Goal: Transaction & Acquisition: Purchase product/service

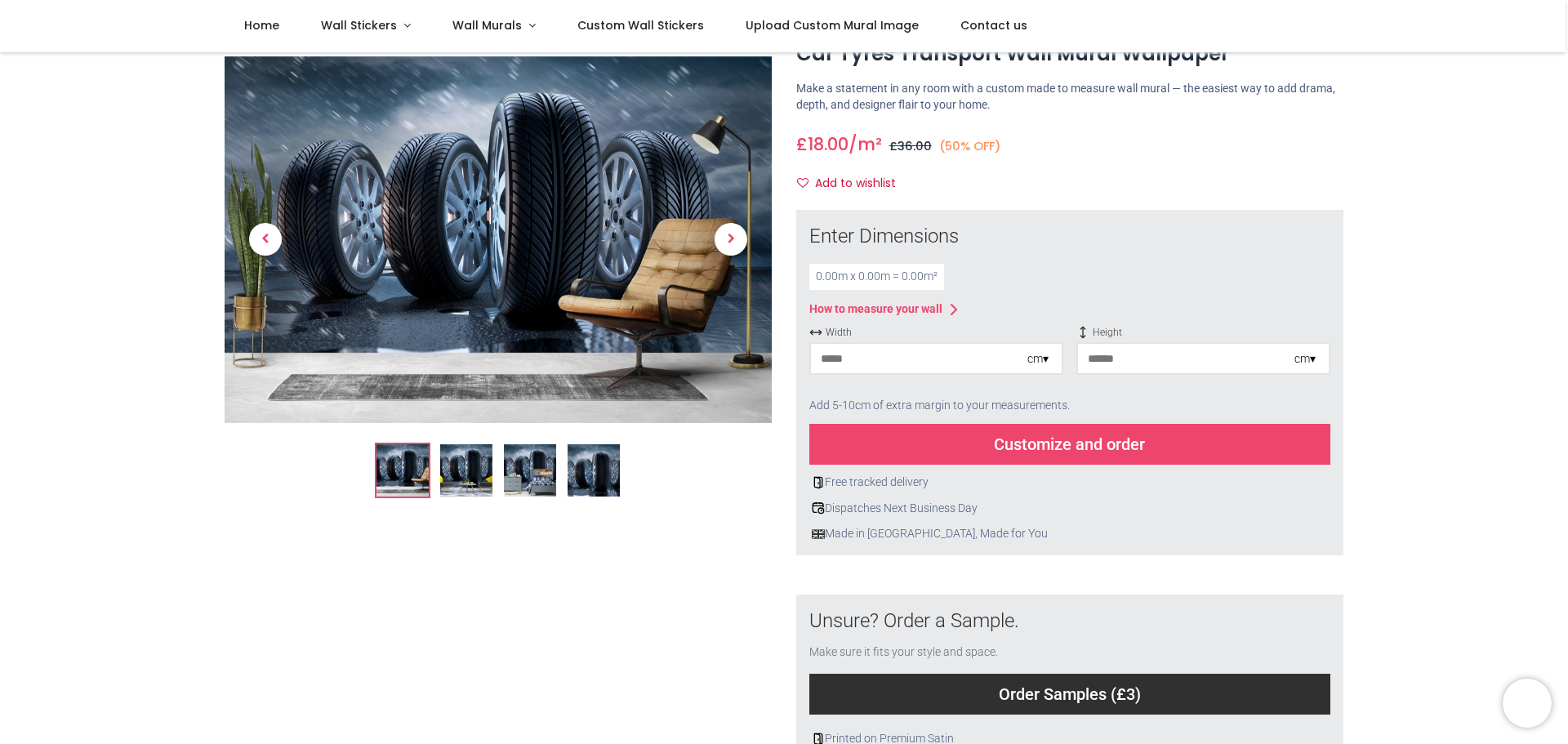
scroll to position [163, 0]
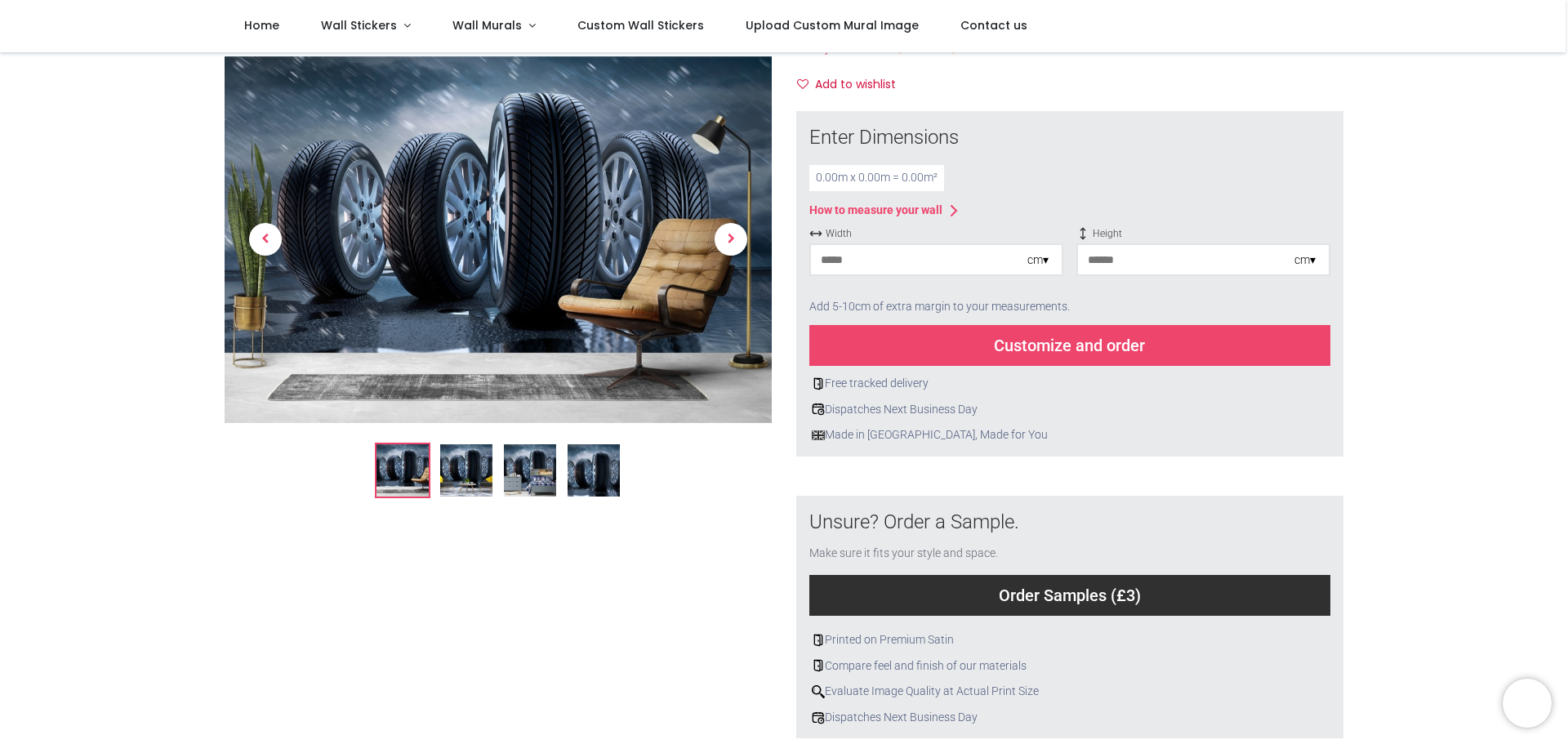
click at [865, 265] on input "number" at bounding box center [919, 260] width 217 height 30
click at [1121, 265] on input "number" at bounding box center [1187, 260] width 217 height 30
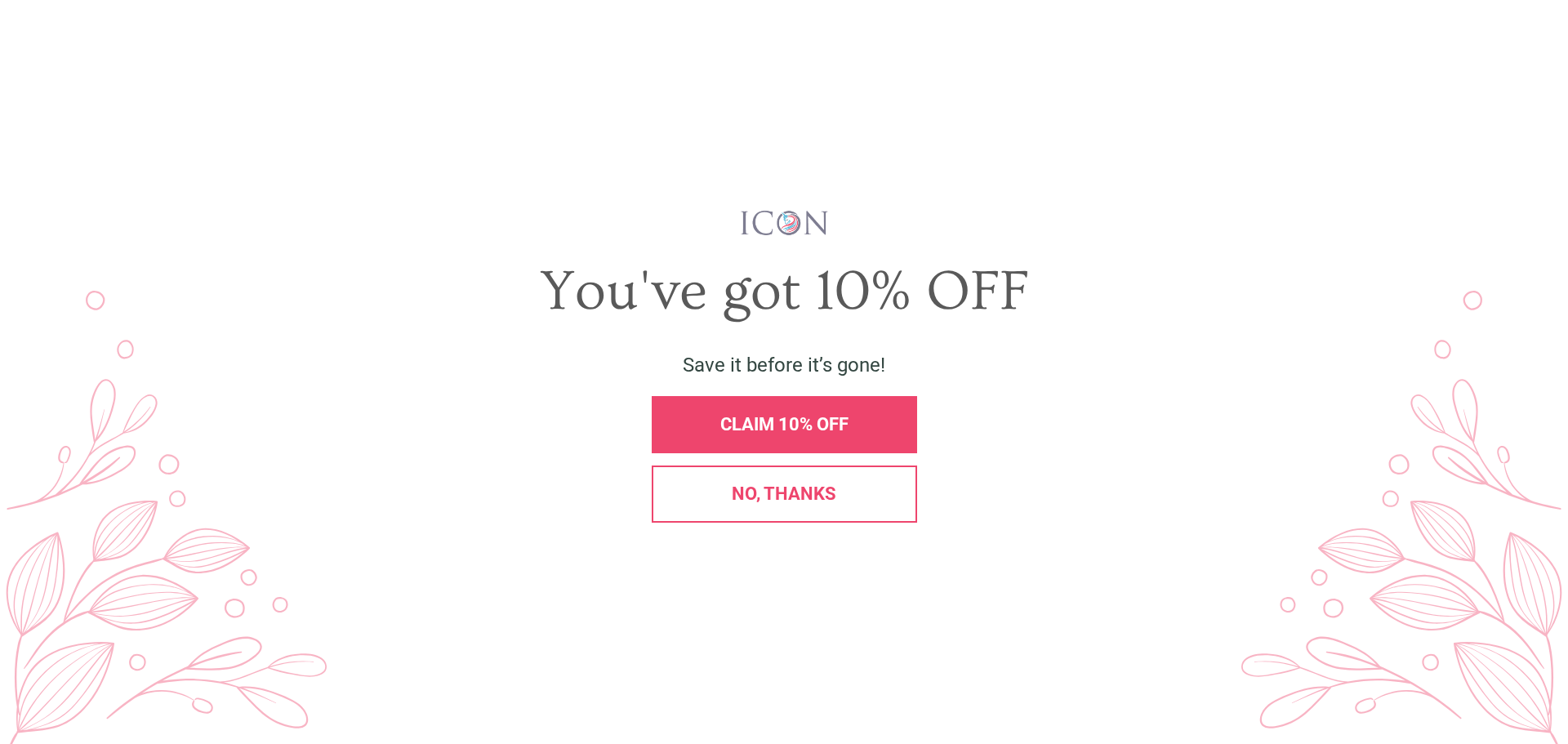
scroll to position [0, 0]
click at [781, 500] on span "No, thanks" at bounding box center [784, 493] width 105 height 20
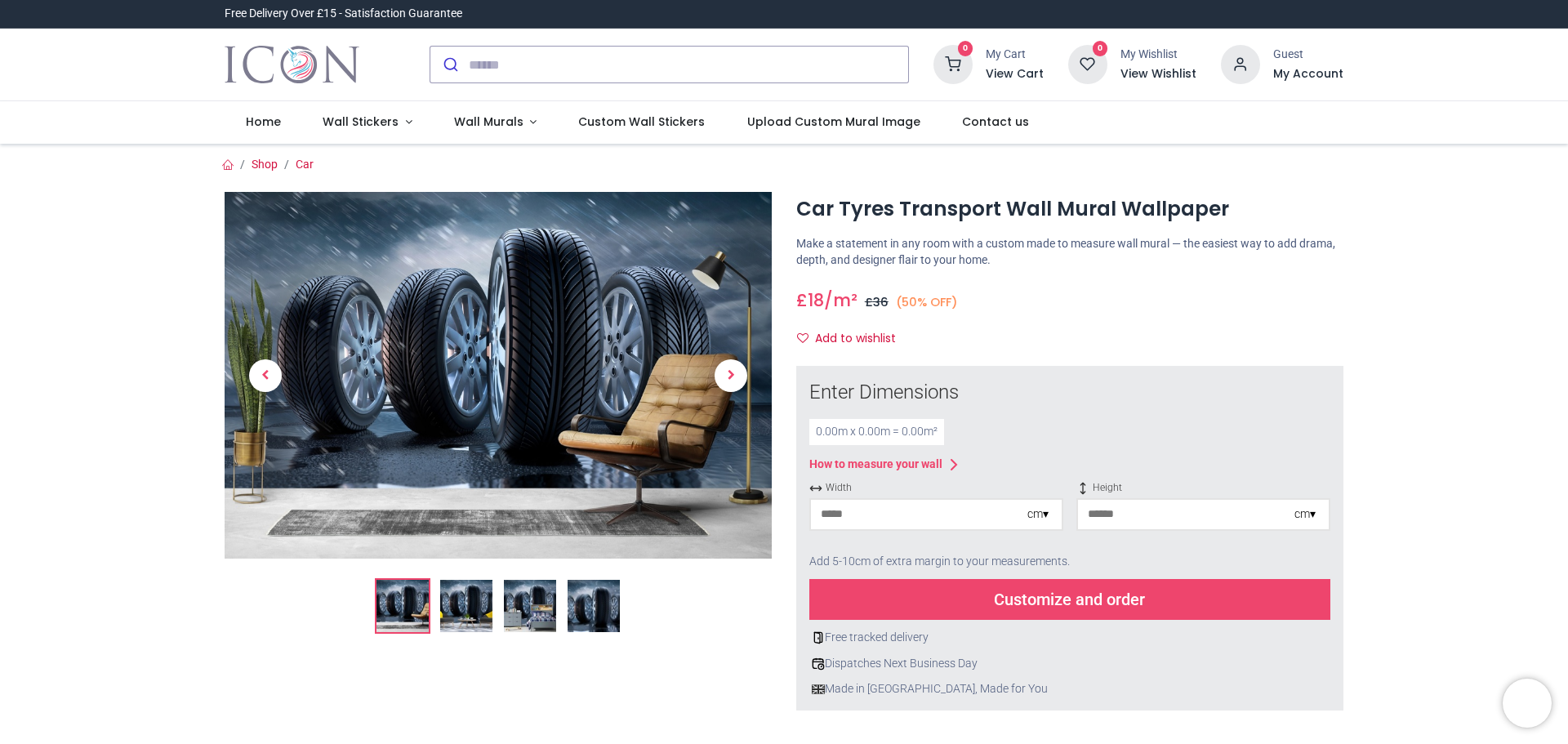
click at [869, 518] on input "number" at bounding box center [919, 515] width 217 height 30
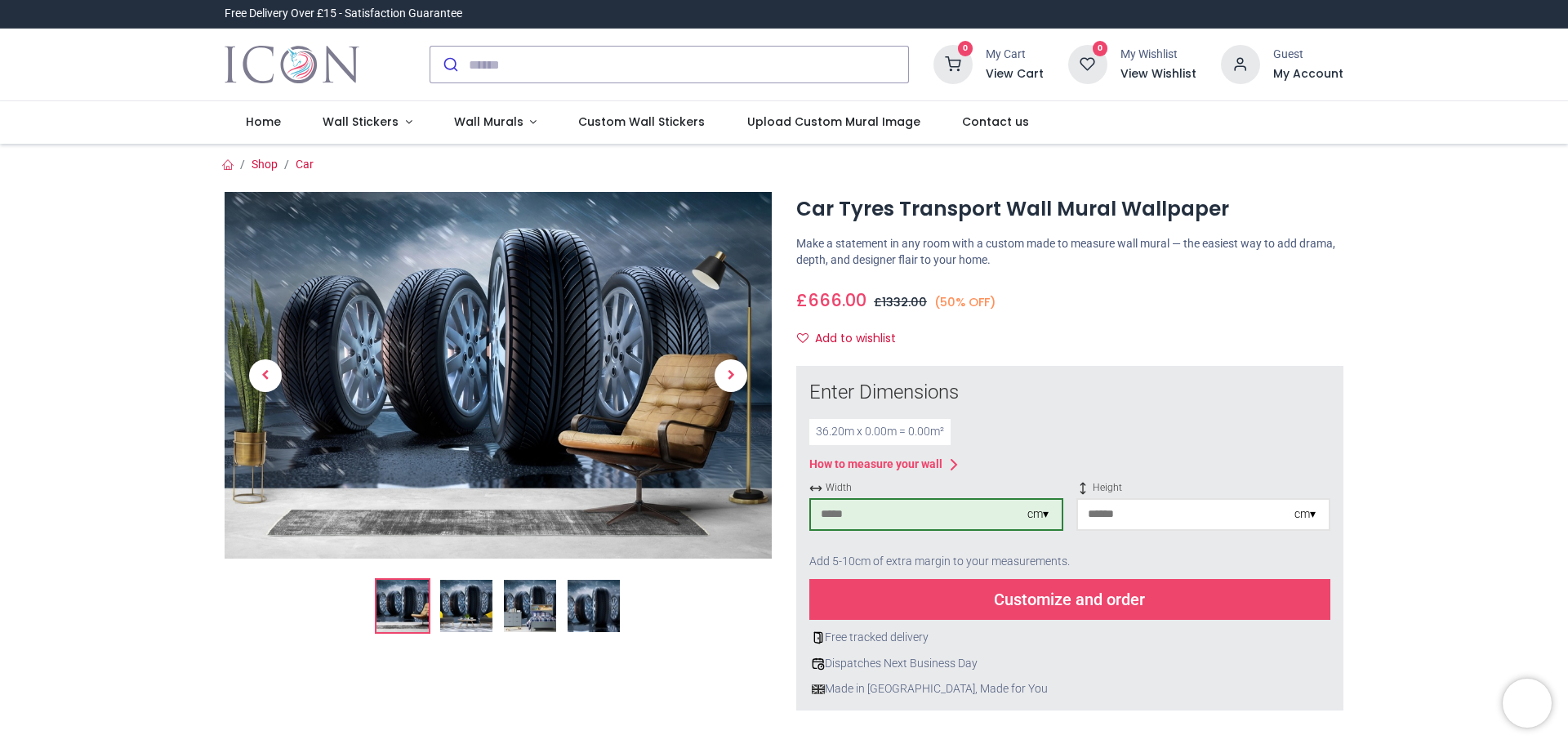
click at [1114, 515] on input "number" at bounding box center [1187, 515] width 217 height 30
click at [1035, 517] on div "cm ▾" at bounding box center [1038, 515] width 21 height 17
click at [878, 520] on input "****" at bounding box center [919, 515] width 217 height 30
type input "***"
click at [869, 542] on div "Centimeters (cm)" at bounding box center [936, 544] width 251 height 27
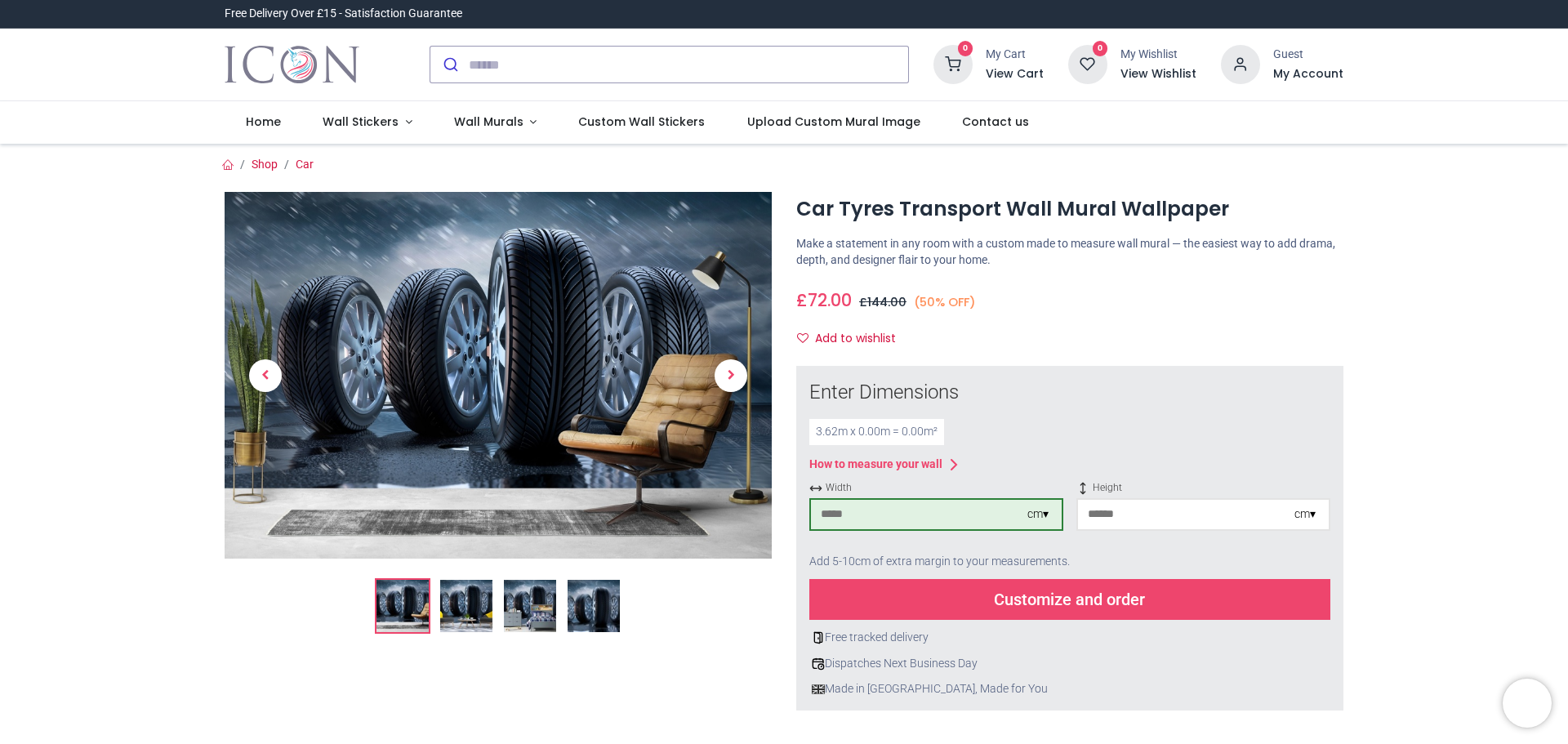
click at [1127, 514] on input "number" at bounding box center [1187, 515] width 217 height 30
type input "***"
click at [1097, 600] on div "Customize and order" at bounding box center [1069, 600] width 521 height 41
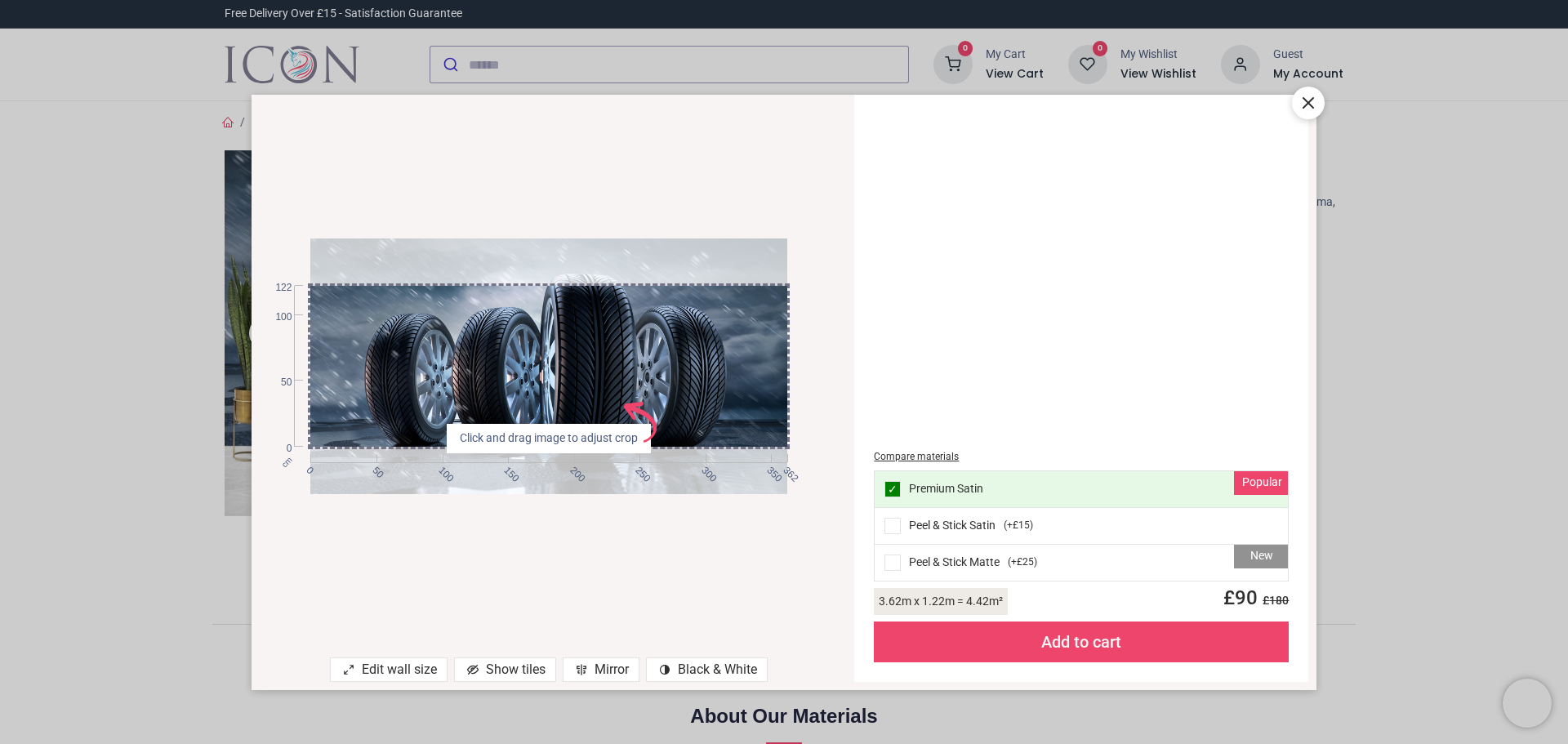
click at [828, 435] on div "cm 0 50 100 150 200 250 300 350 362 0 50 100 122 Click and drag image to adjust…" at bounding box center [549, 366] width 595 height 510
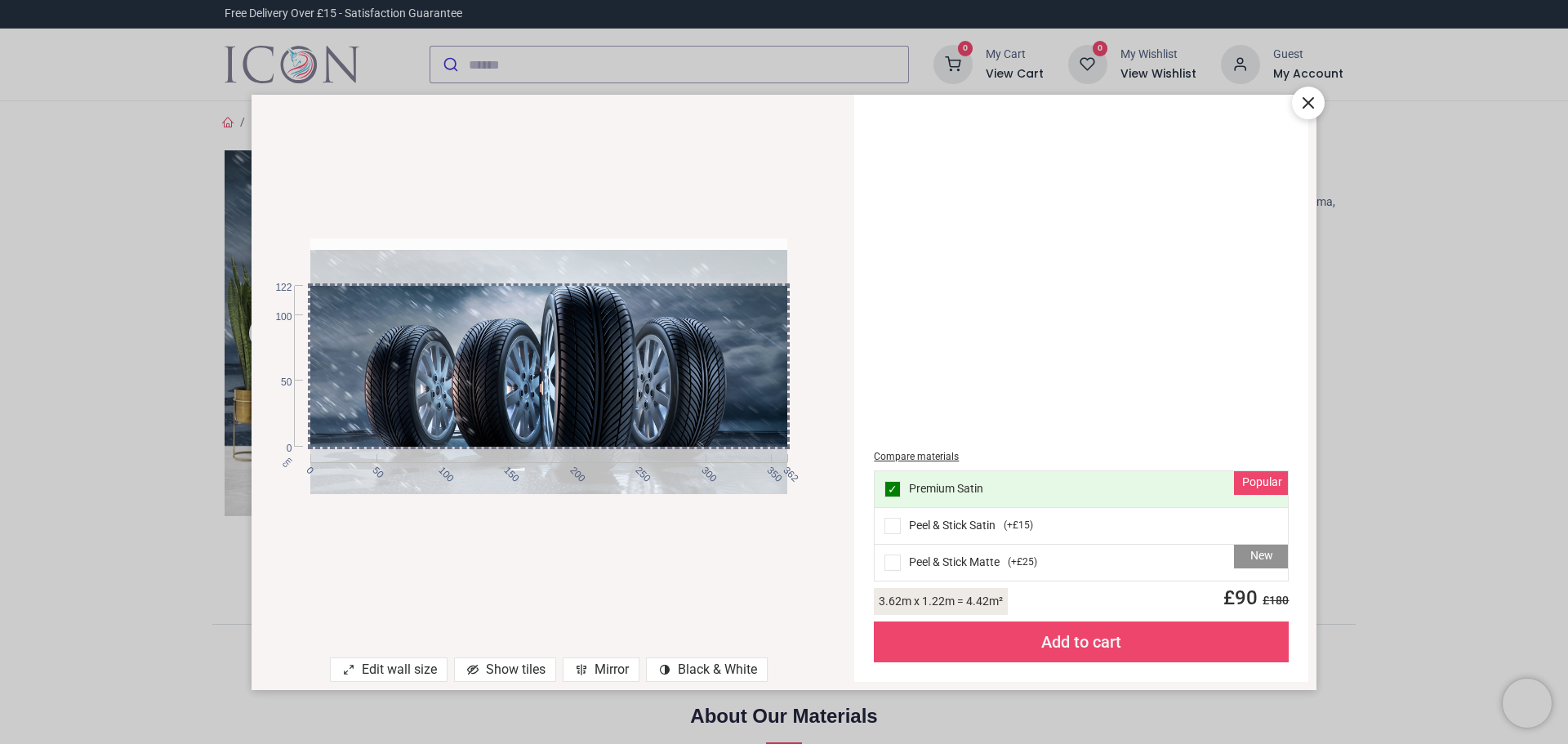
drag, startPoint x: 751, startPoint y: 433, endPoint x: 760, endPoint y: 444, distance: 14.2
click at [760, 444] on div at bounding box center [548, 378] width 476 height 255
click at [760, 380] on div at bounding box center [548, 378] width 476 height 255
click at [581, 665] on icon at bounding box center [581, 669] width 13 height 13
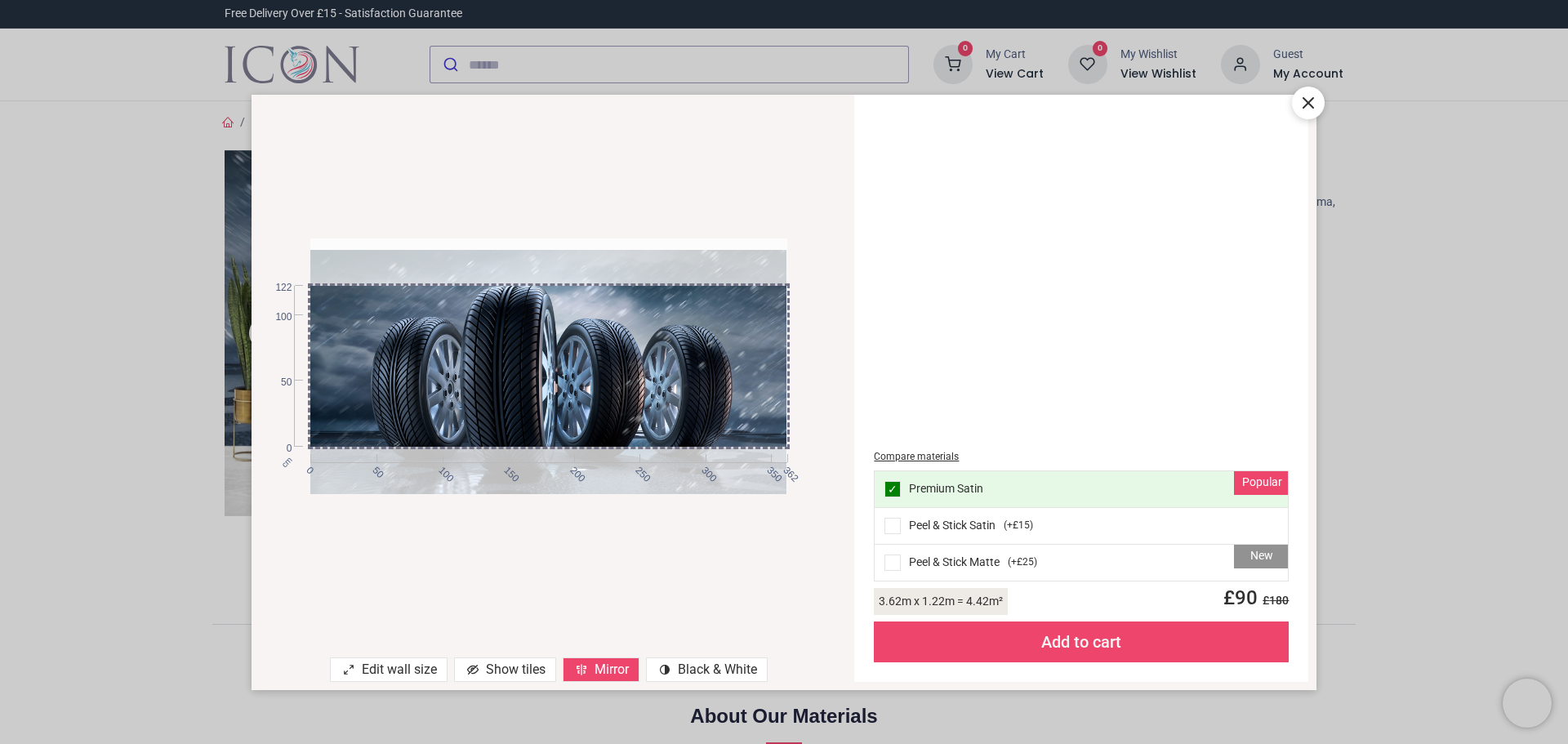
click at [584, 666] on icon at bounding box center [581, 669] width 13 height 13
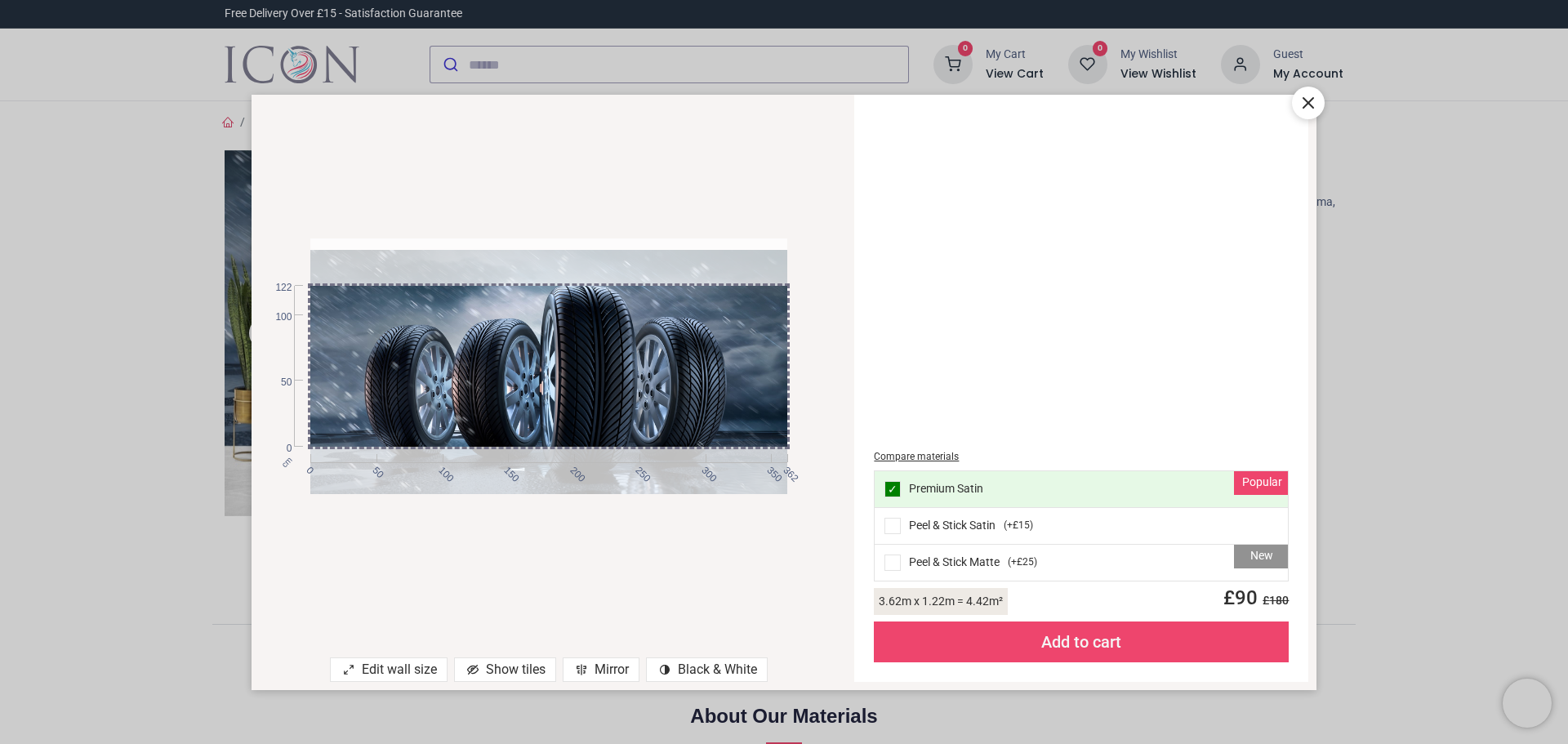
click at [521, 670] on div "Show tiles" at bounding box center [505, 669] width 102 height 24
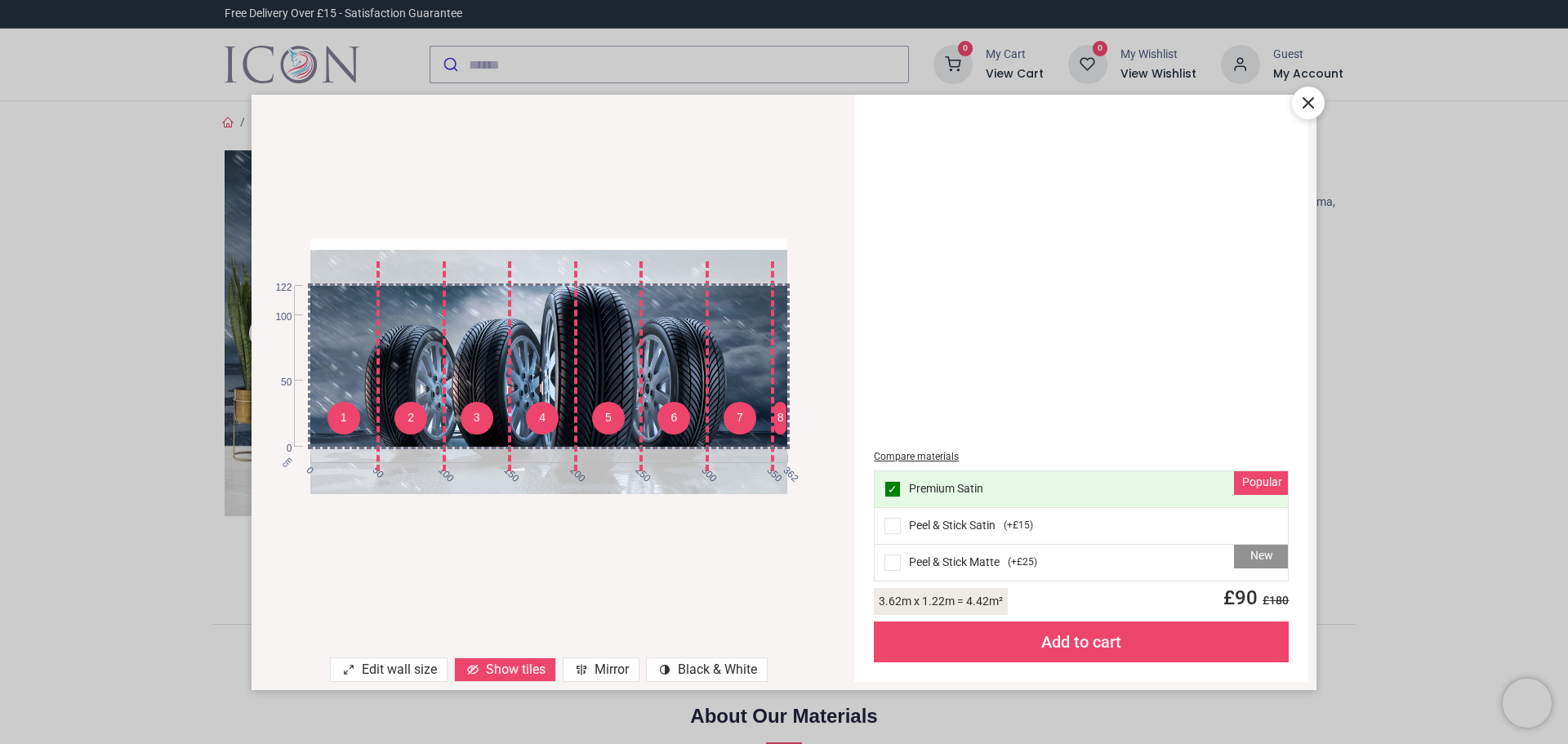
click at [521, 670] on div "Show tiles" at bounding box center [505, 669] width 102 height 24
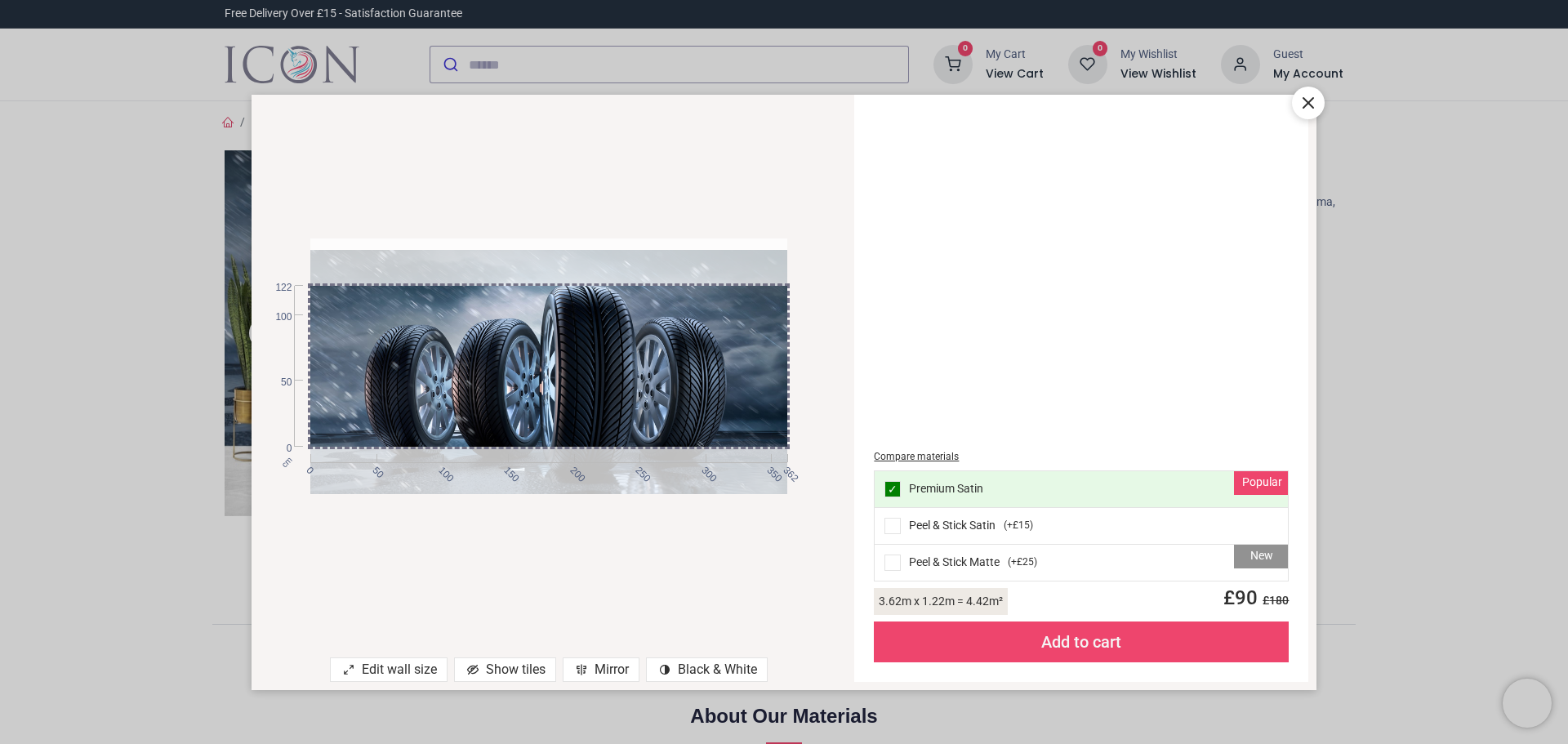
click at [426, 671] on div "Edit wall size" at bounding box center [388, 669] width 118 height 24
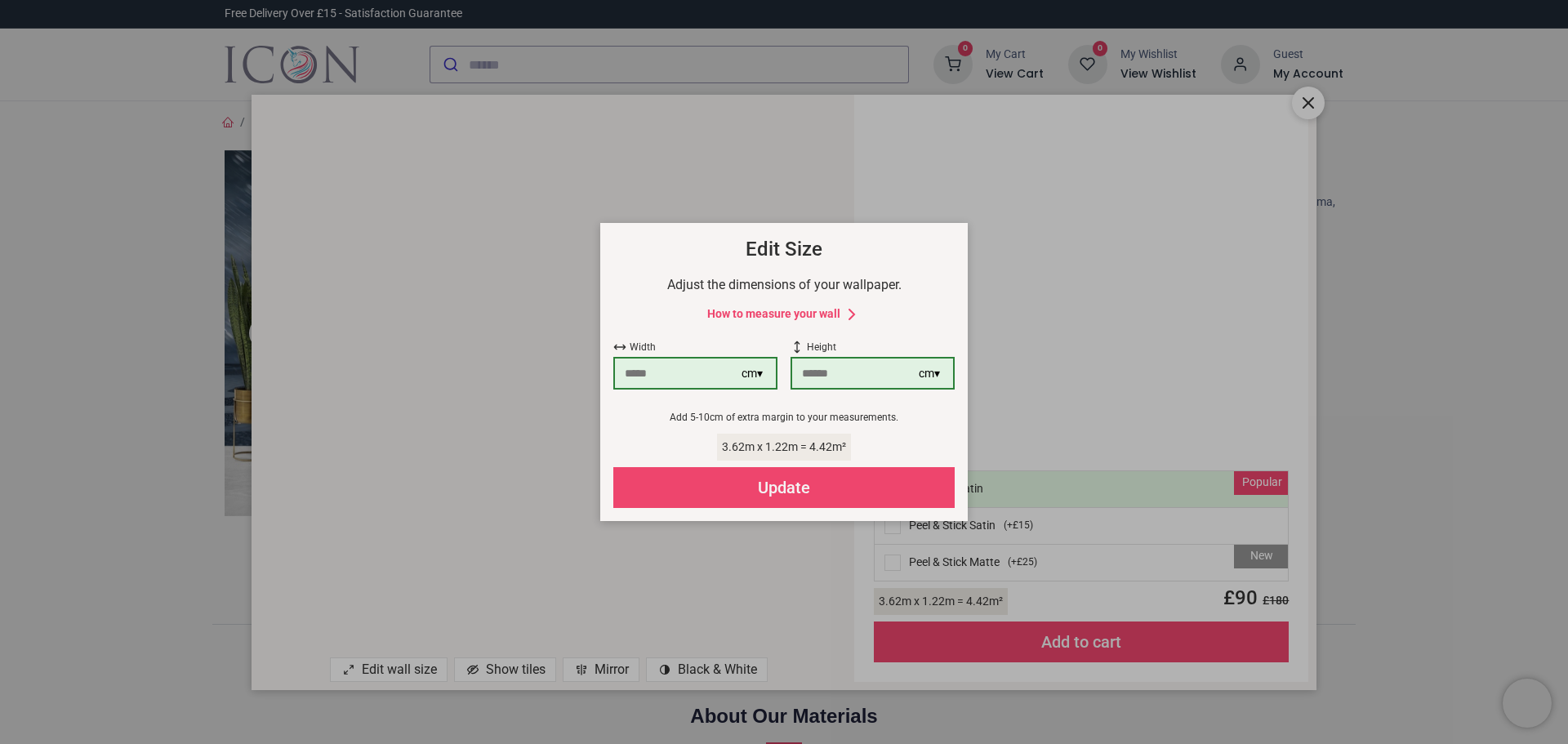
click at [782, 488] on div "Update" at bounding box center [784, 488] width 342 height 41
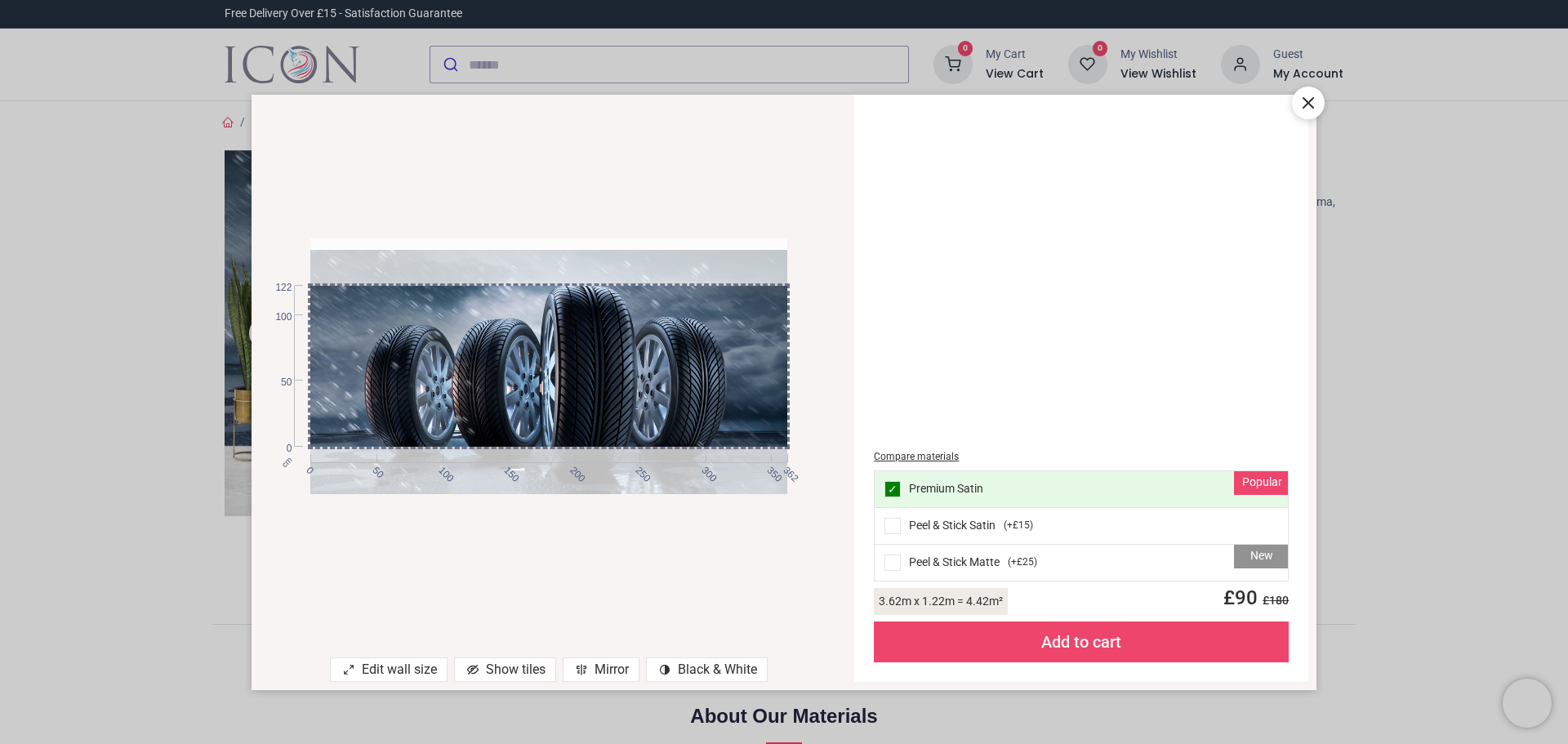
click at [705, 673] on div "contrast [#907] Created with Sketch. Black & White" at bounding box center [706, 669] width 121 height 24
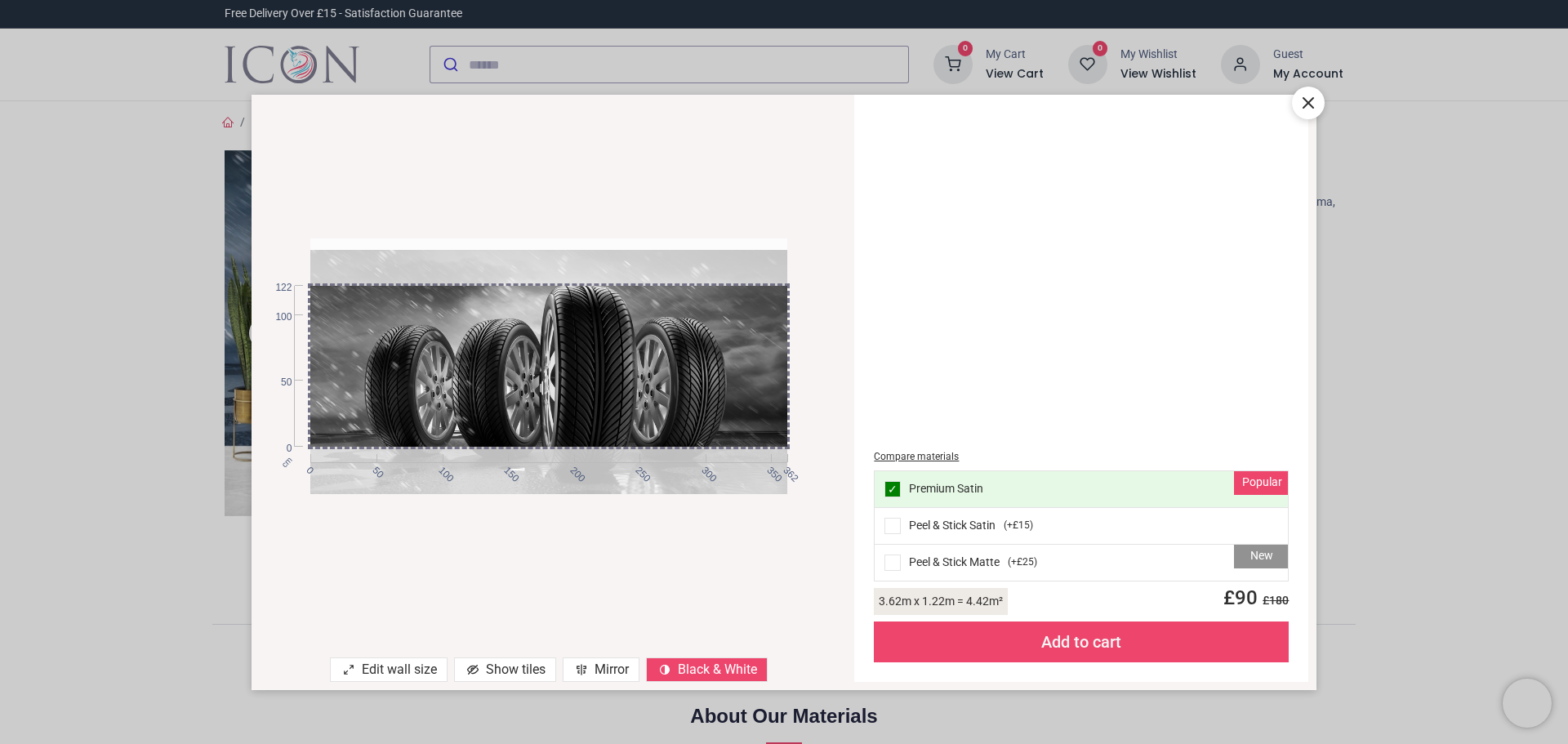
click at [705, 673] on div "contrast [#907] Created with Sketch. Black & White" at bounding box center [706, 669] width 121 height 24
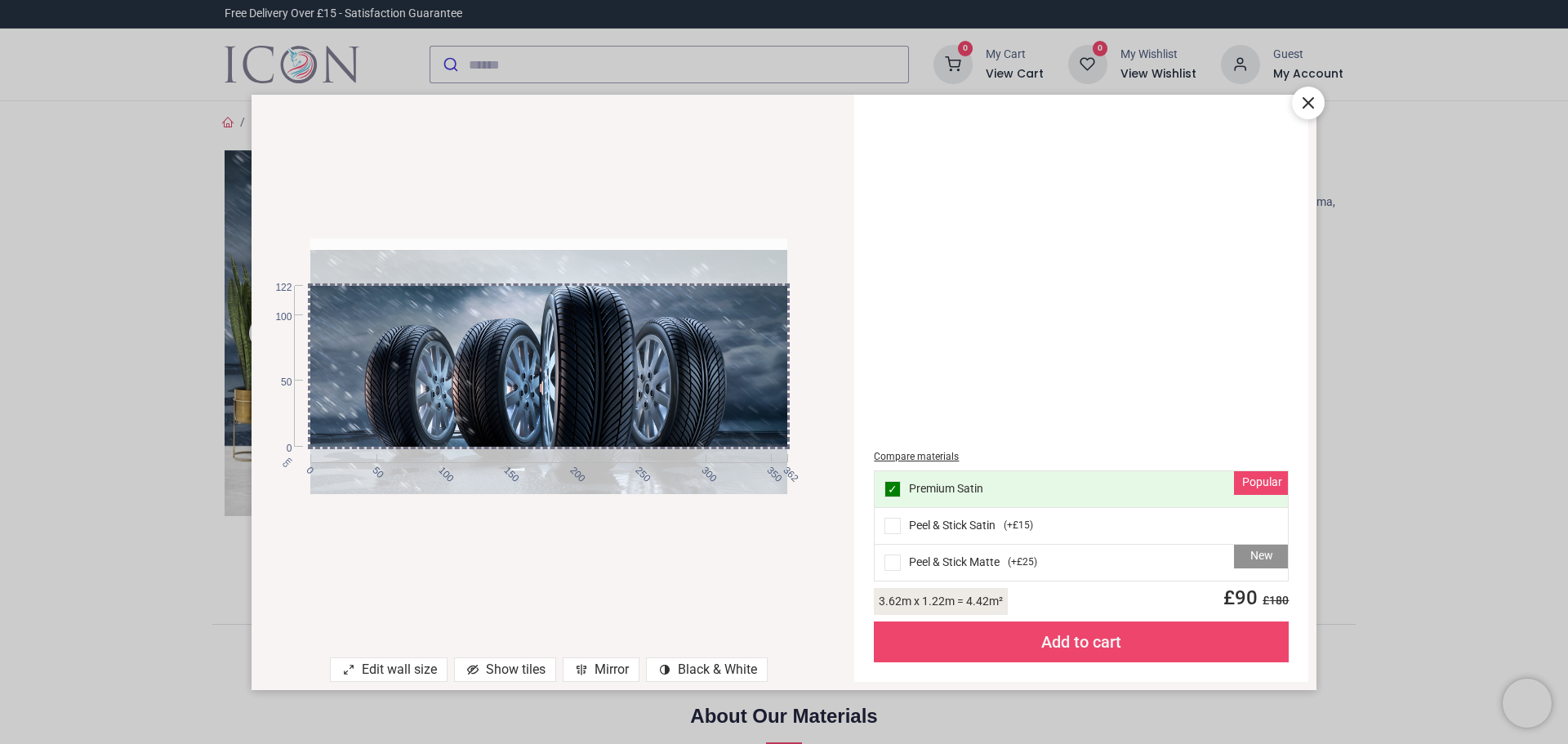
click at [529, 671] on div "Show tiles" at bounding box center [505, 669] width 102 height 24
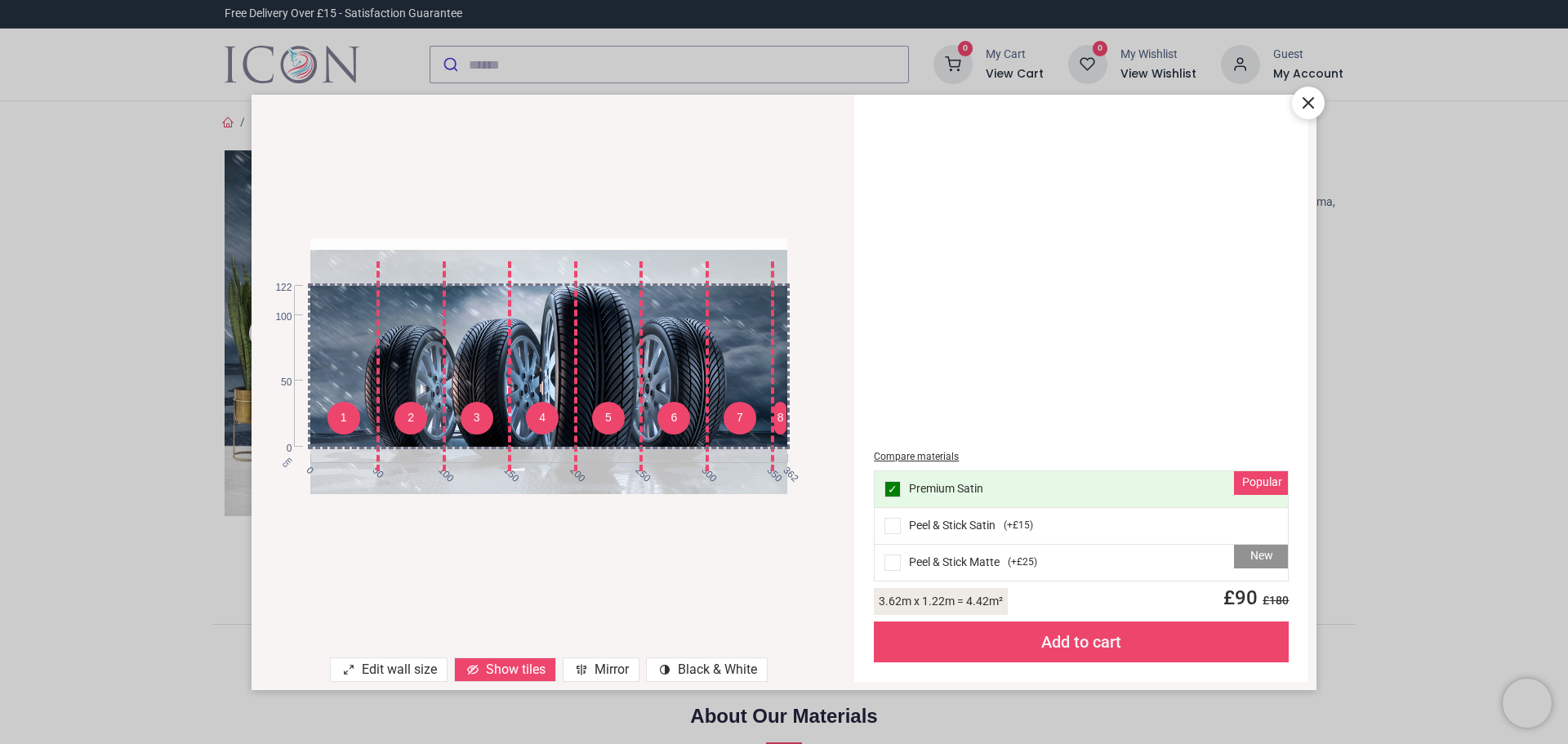
click at [1405, 229] on div "1 2 3 4 5 6 7 8 cm 0 50 100 150 200 250 300 350 362 0 50 100 122 Edit wall size…" at bounding box center [784, 372] width 1568 height 744
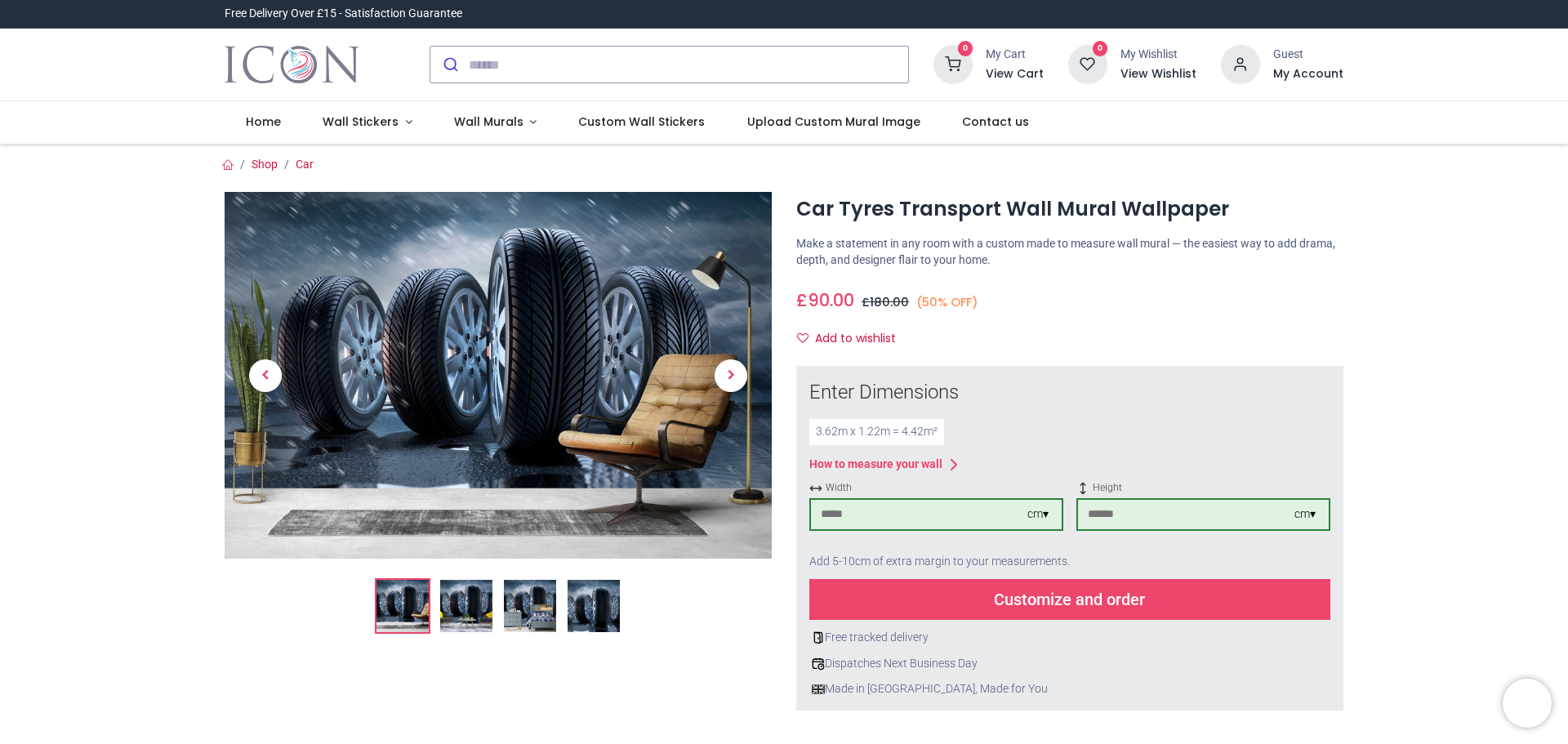
click at [465, 607] on img at bounding box center [467, 605] width 52 height 52
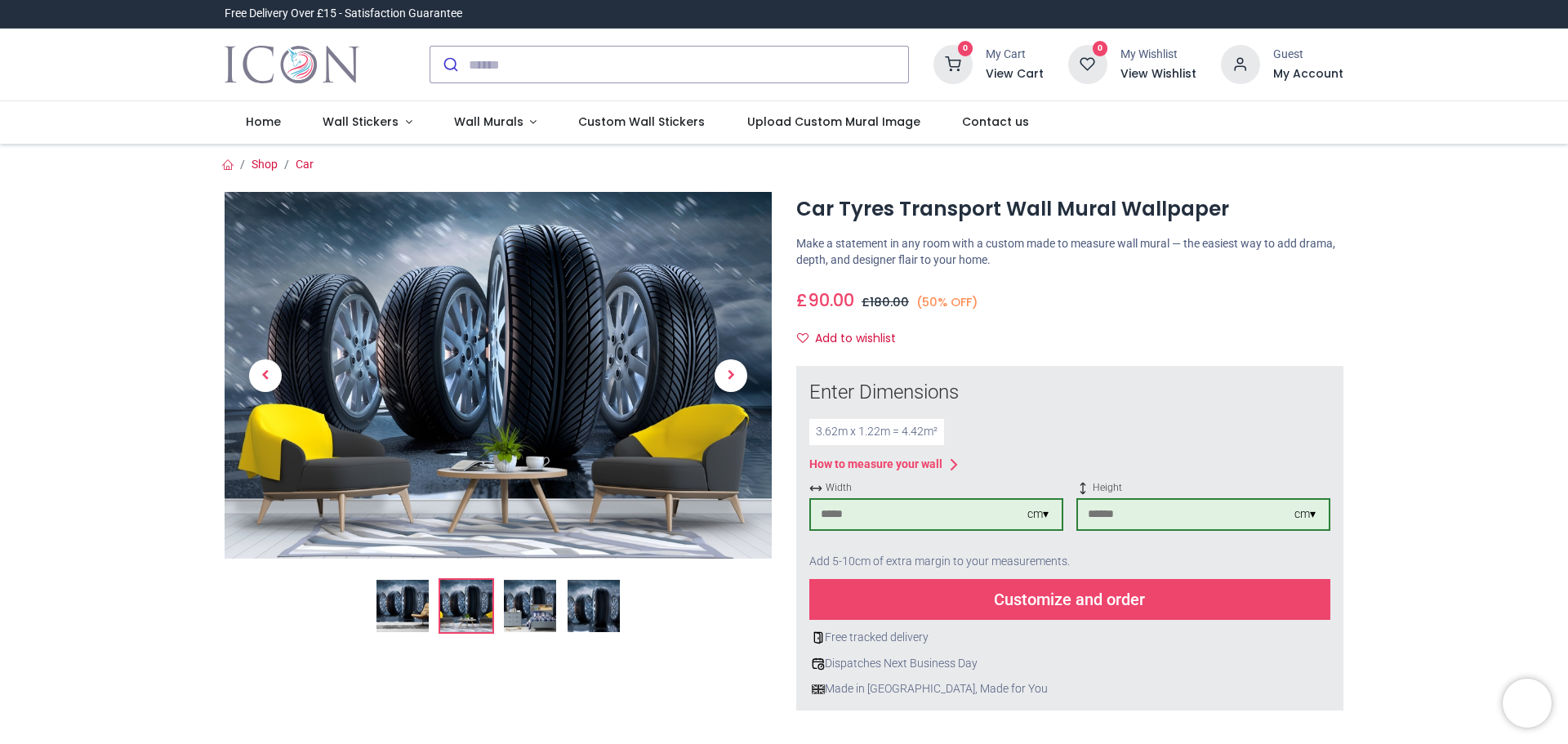
click at [530, 612] on img at bounding box center [529, 605] width 52 height 52
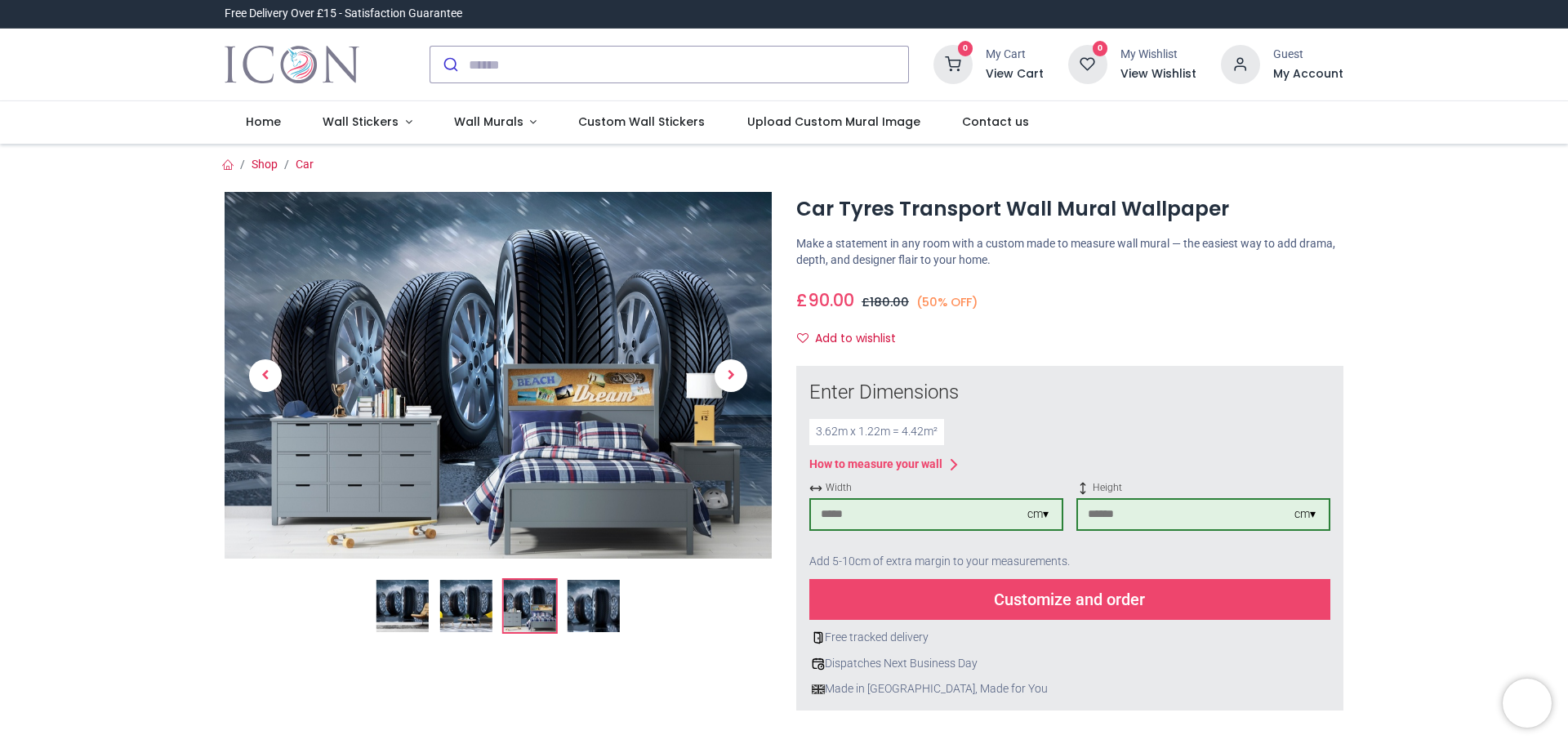
click at [587, 613] on img at bounding box center [593, 605] width 52 height 52
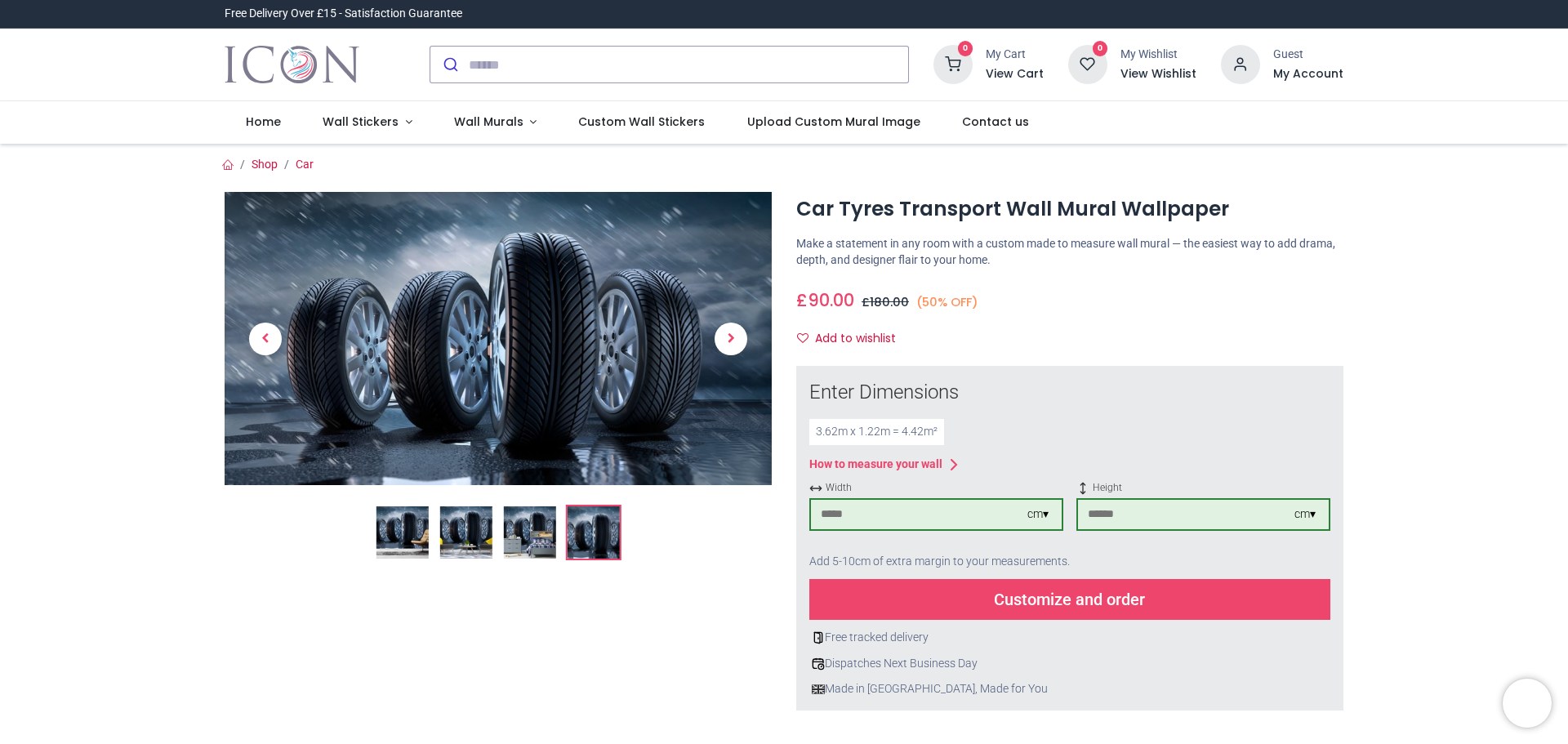
click at [1303, 518] on div "cm ▾" at bounding box center [1304, 515] width 21 height 17
click at [1121, 520] on input "***" at bounding box center [1187, 515] width 217 height 30
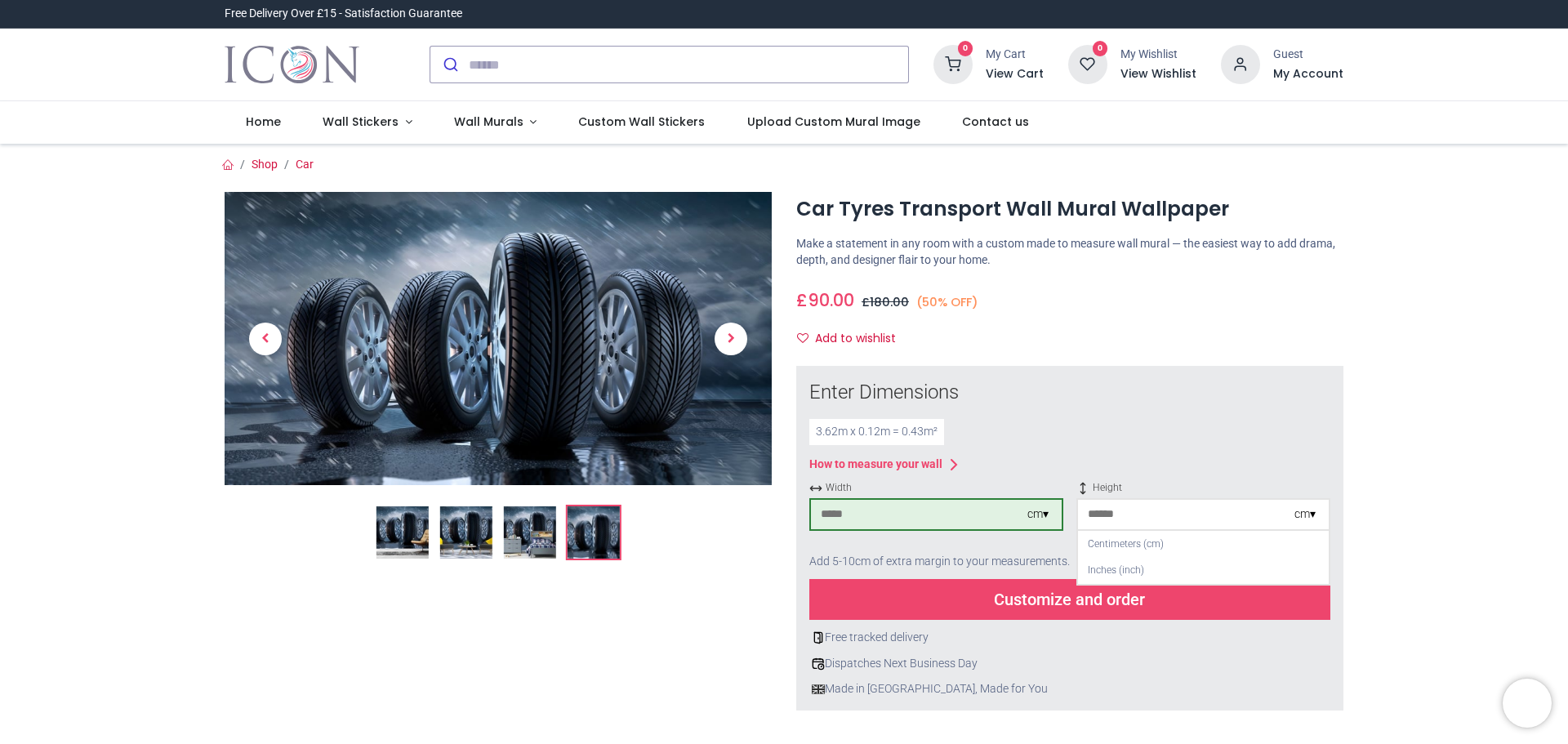
type input "*"
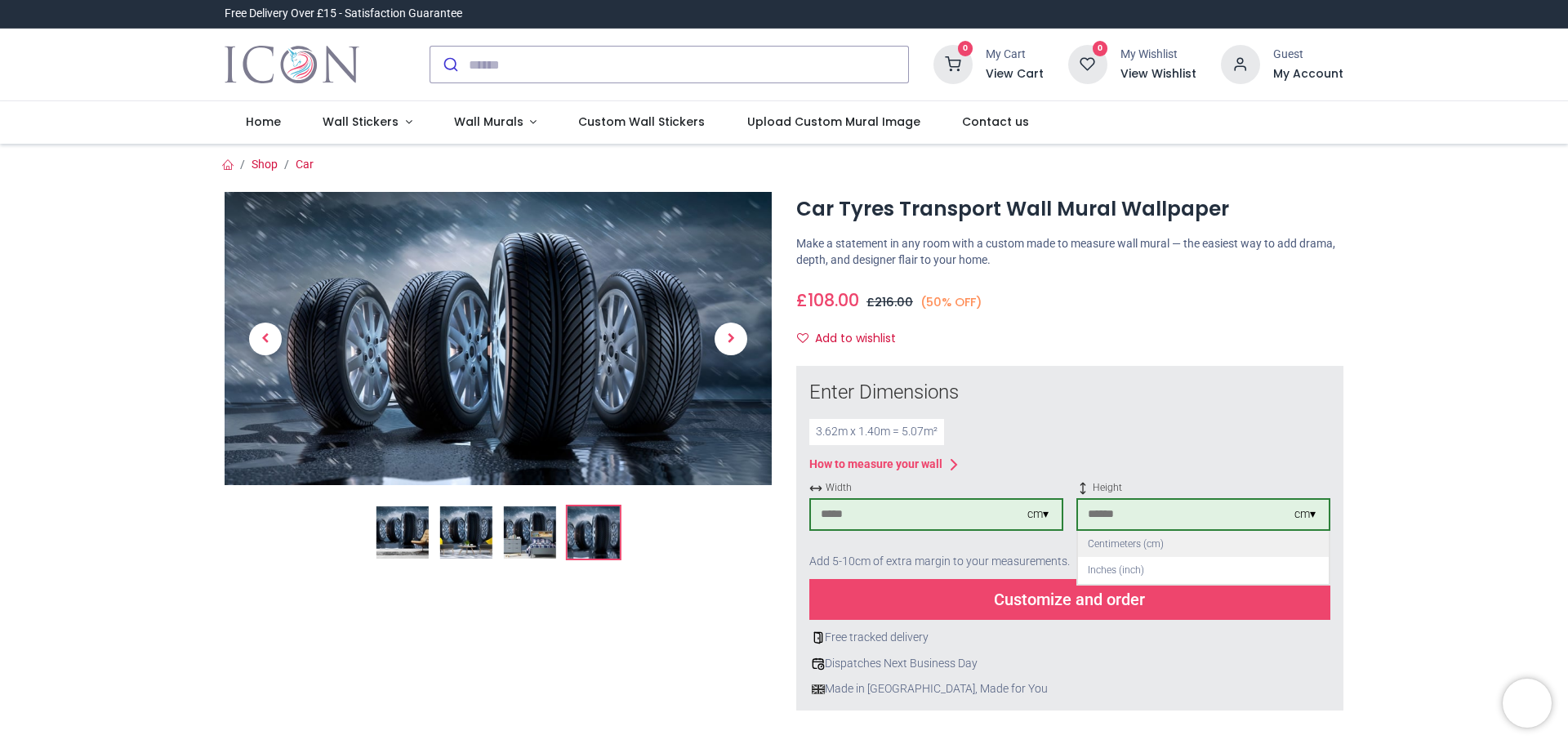
type input "***"
click at [1132, 545] on div "Centimeters (cm)" at bounding box center [1203, 544] width 251 height 27
click at [1086, 601] on div "Customize and order" at bounding box center [1069, 600] width 521 height 41
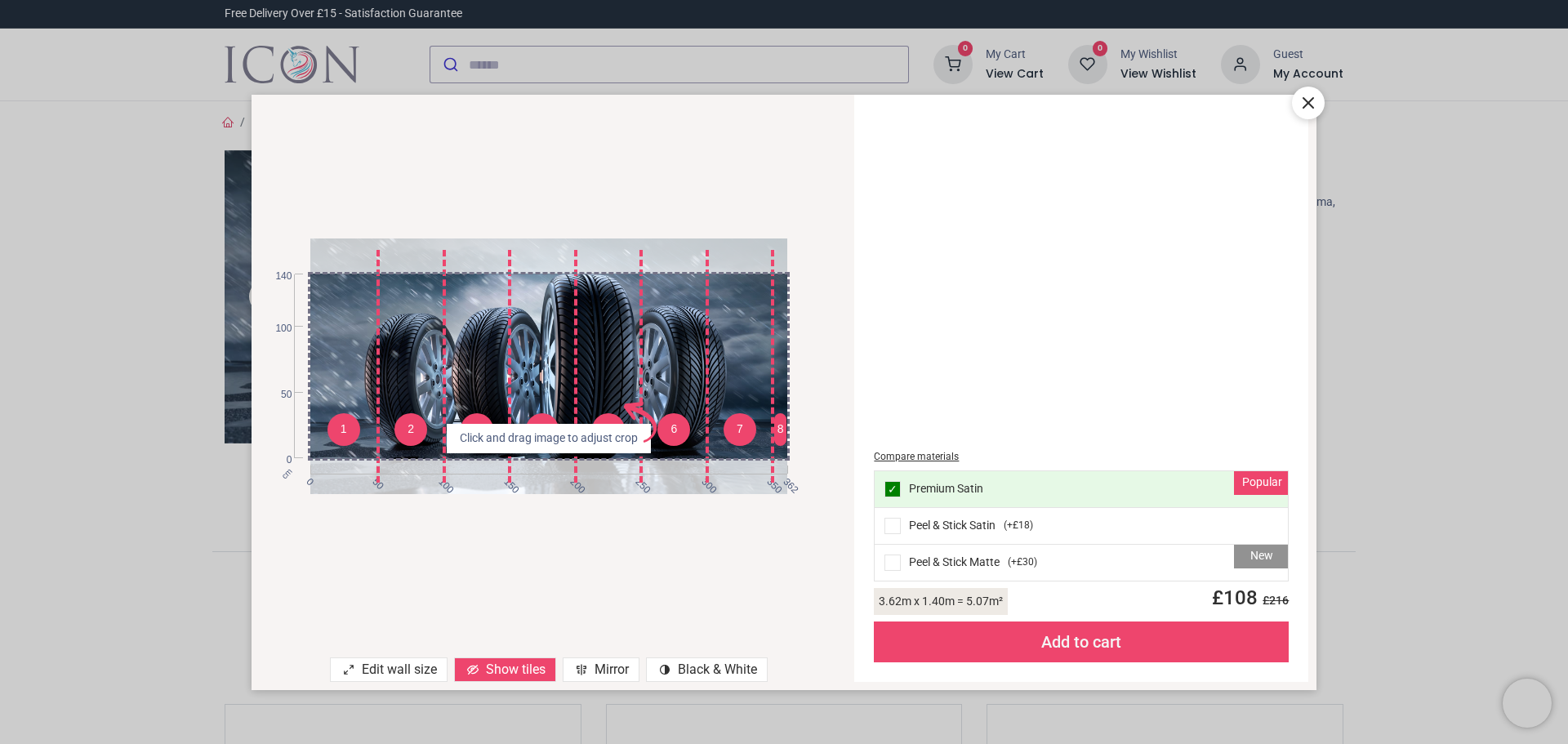
click at [694, 531] on div "1 2 3 4 5 6 7 8 cm 0 50 100 150 200 250 300 350 362 0 50 100 140 Click and drag…" at bounding box center [549, 366] width 595 height 510
click at [525, 670] on div "Show tiles" at bounding box center [505, 669] width 102 height 24
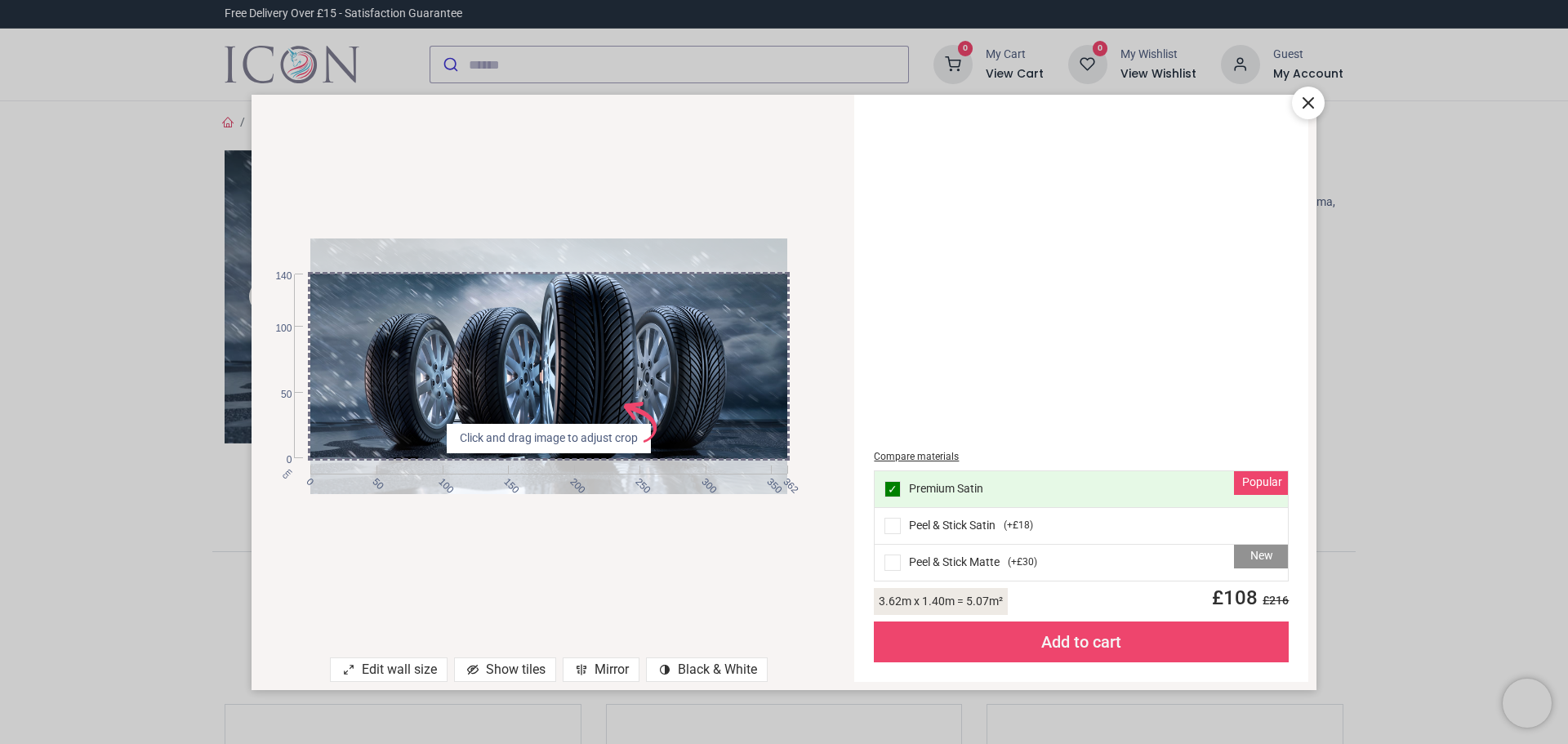
click at [645, 590] on div "cm 0 50 100 150 200 250 300 350 362 0 50 100 140 Click and drag image to adjust…" at bounding box center [549, 366] width 595 height 510
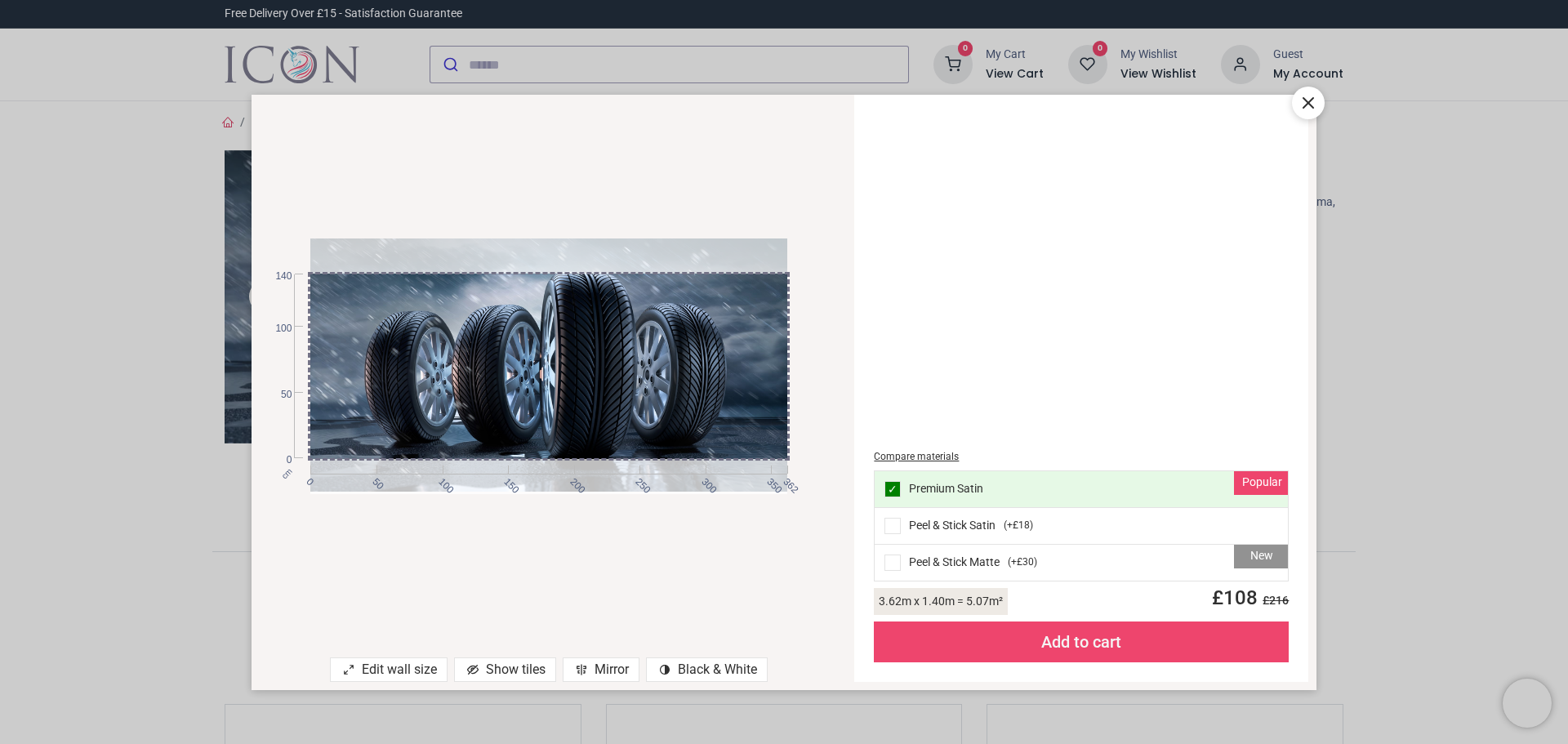
click at [765, 448] on div at bounding box center [548, 364] width 476 height 255
click at [414, 668] on div "Edit wall size" at bounding box center [388, 669] width 118 height 24
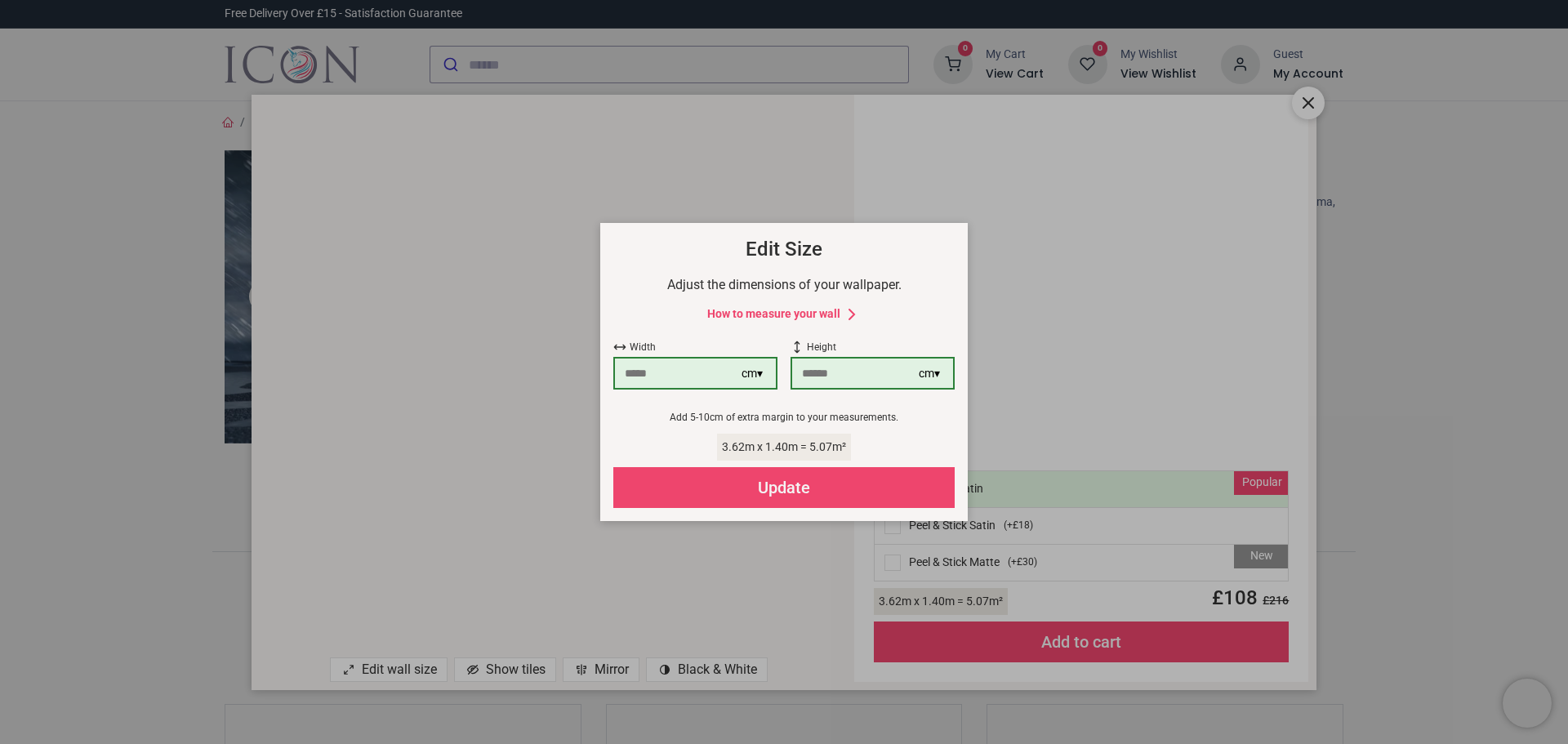
click at [831, 378] on input "***" at bounding box center [855, 373] width 127 height 30
type input "***"
click at [789, 488] on div "Update" at bounding box center [784, 488] width 342 height 41
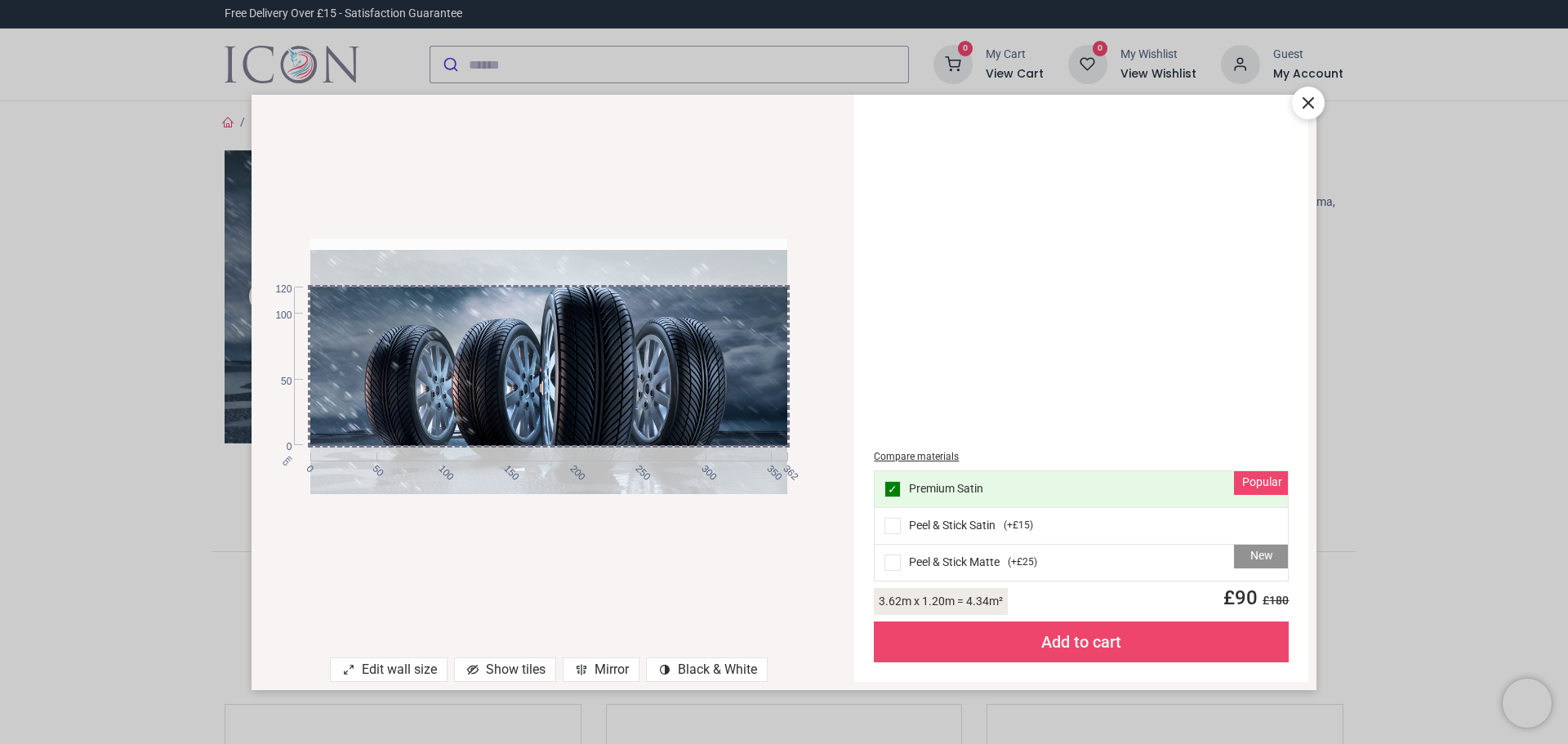
drag, startPoint x: 740, startPoint y: 410, endPoint x: 738, endPoint y: 421, distance: 11.2
click at [738, 421] on div at bounding box center [548, 378] width 476 height 255
click at [732, 541] on div "cm 0 50 100 150 200 250 300 350 362 0 50 100 120" at bounding box center [549, 366] width 595 height 510
click at [746, 463] on div at bounding box center [548, 378] width 476 height 255
click at [806, 535] on div "cm 0 50 100 150 200 250 300 350 362 0 50 100 120" at bounding box center [549, 366] width 595 height 510
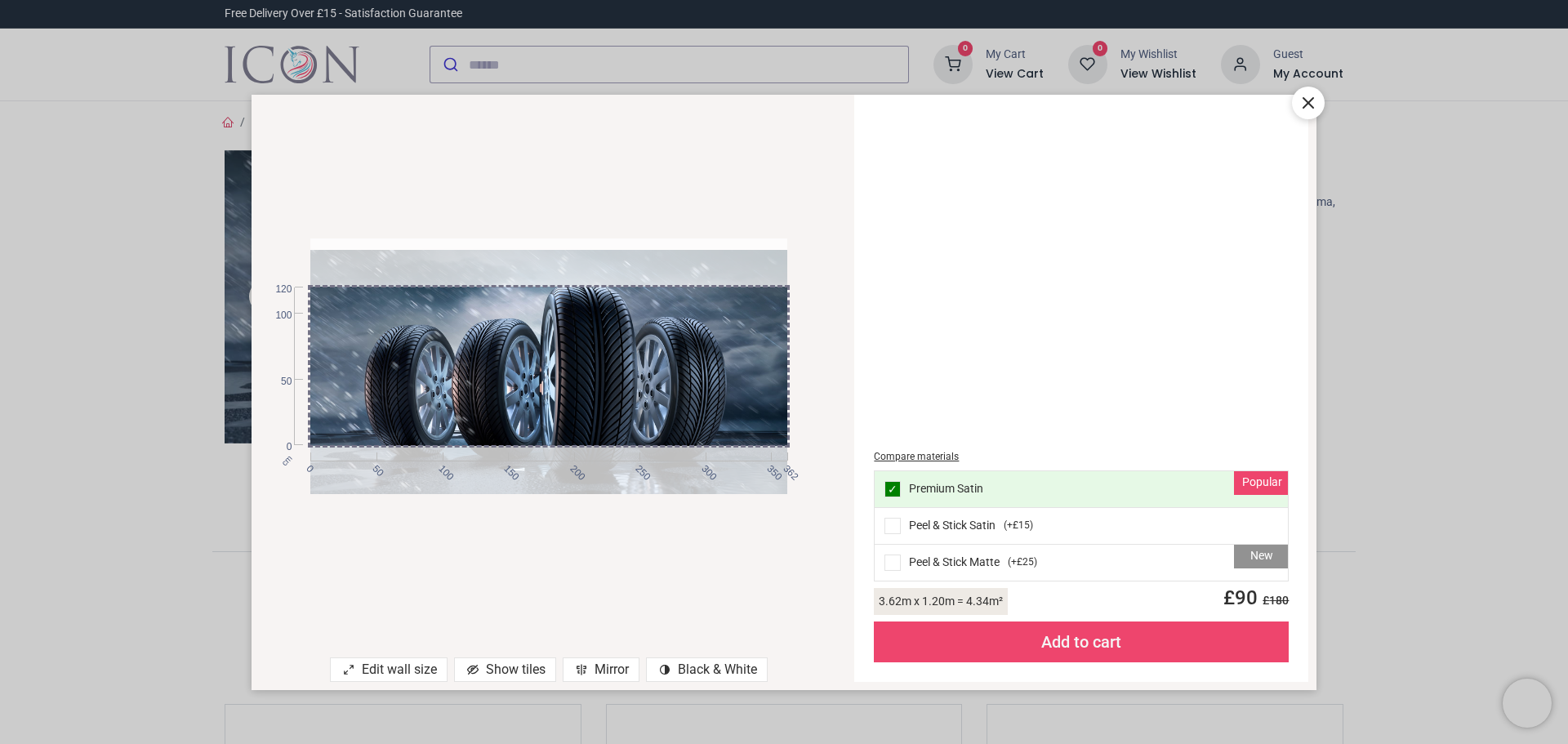
click at [1079, 646] on div "Add to cart" at bounding box center [1081, 641] width 415 height 41
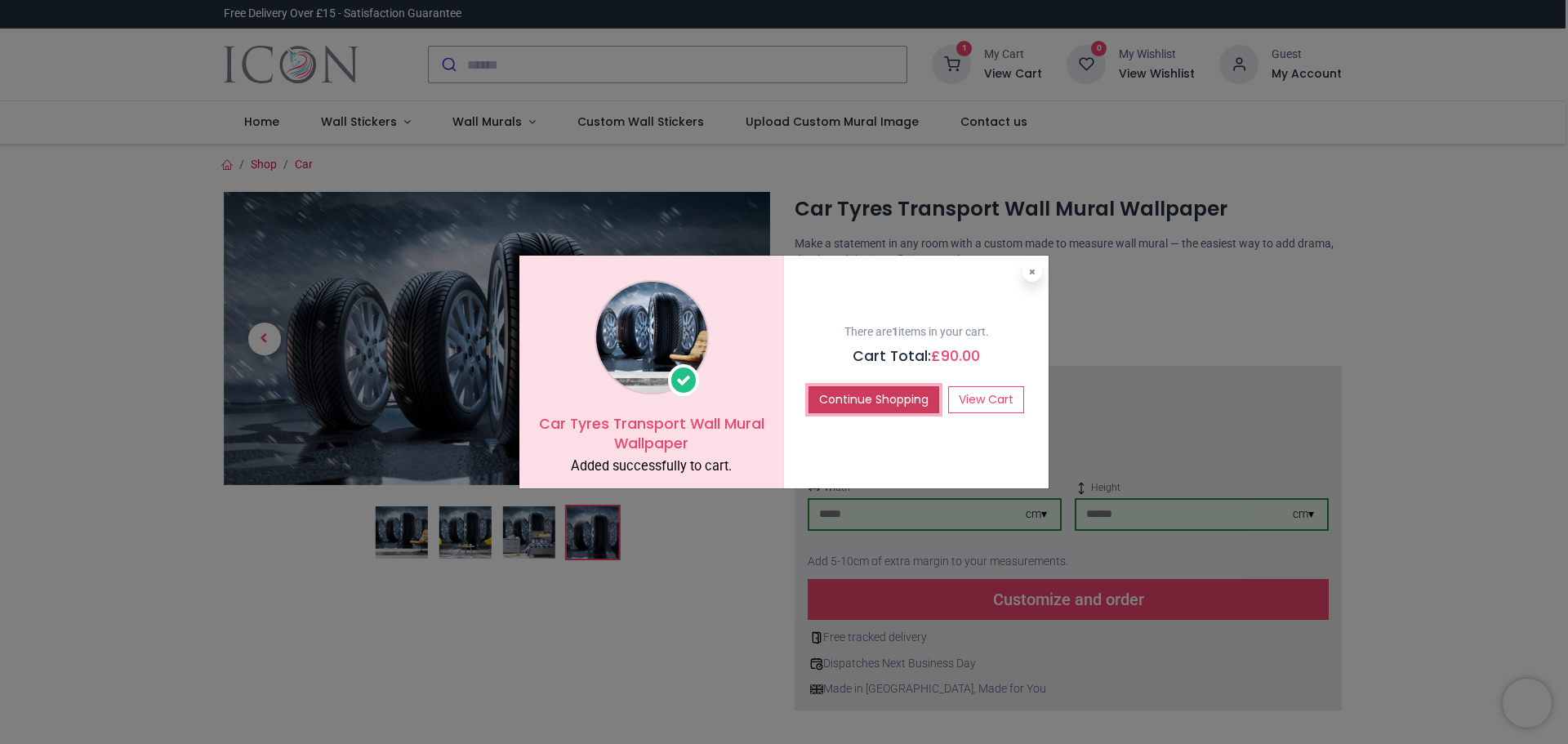
click at [892, 399] on button "Continue Shopping" at bounding box center [874, 400] width 131 height 28
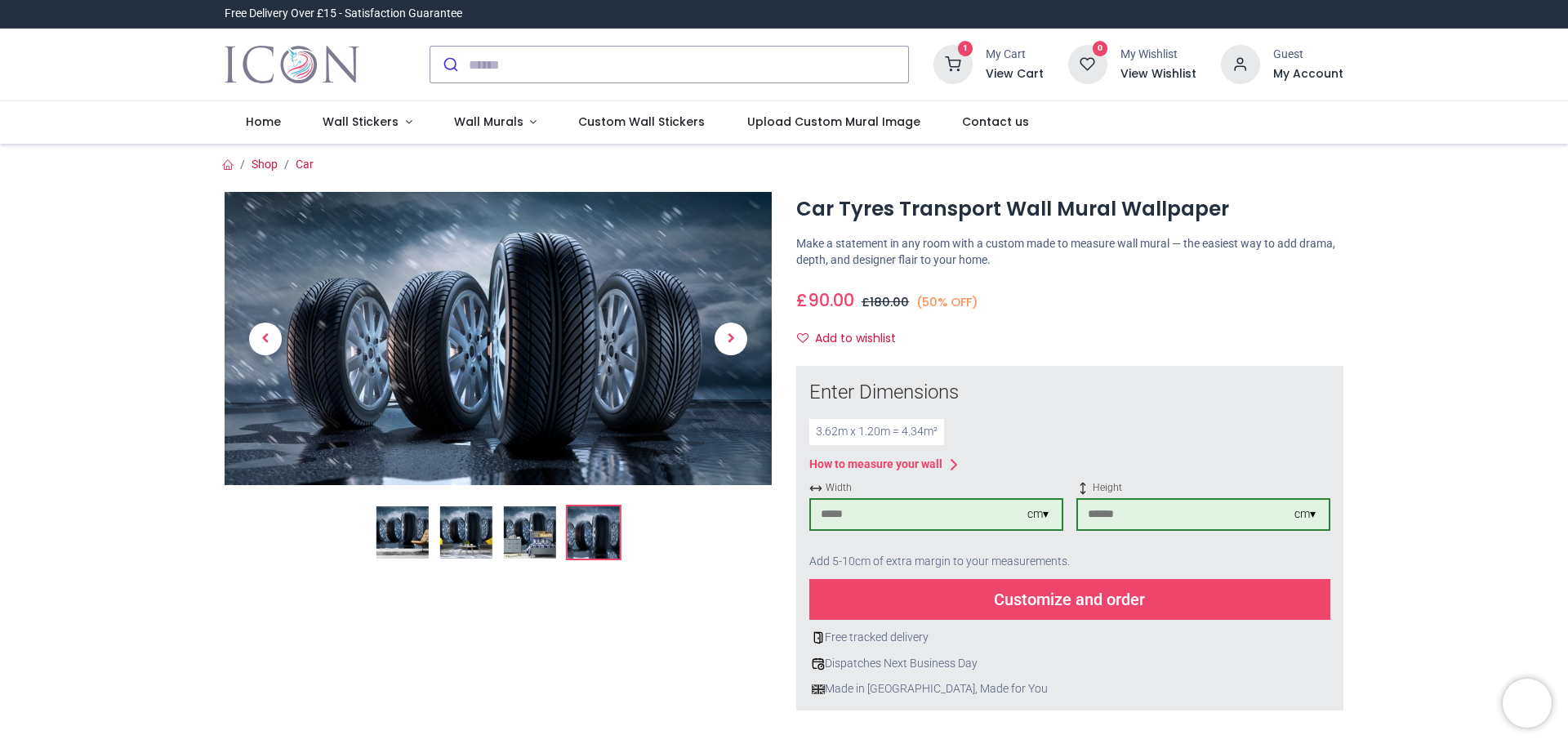
click at [1015, 68] on h6 "View Cart" at bounding box center [1014, 74] width 58 height 17
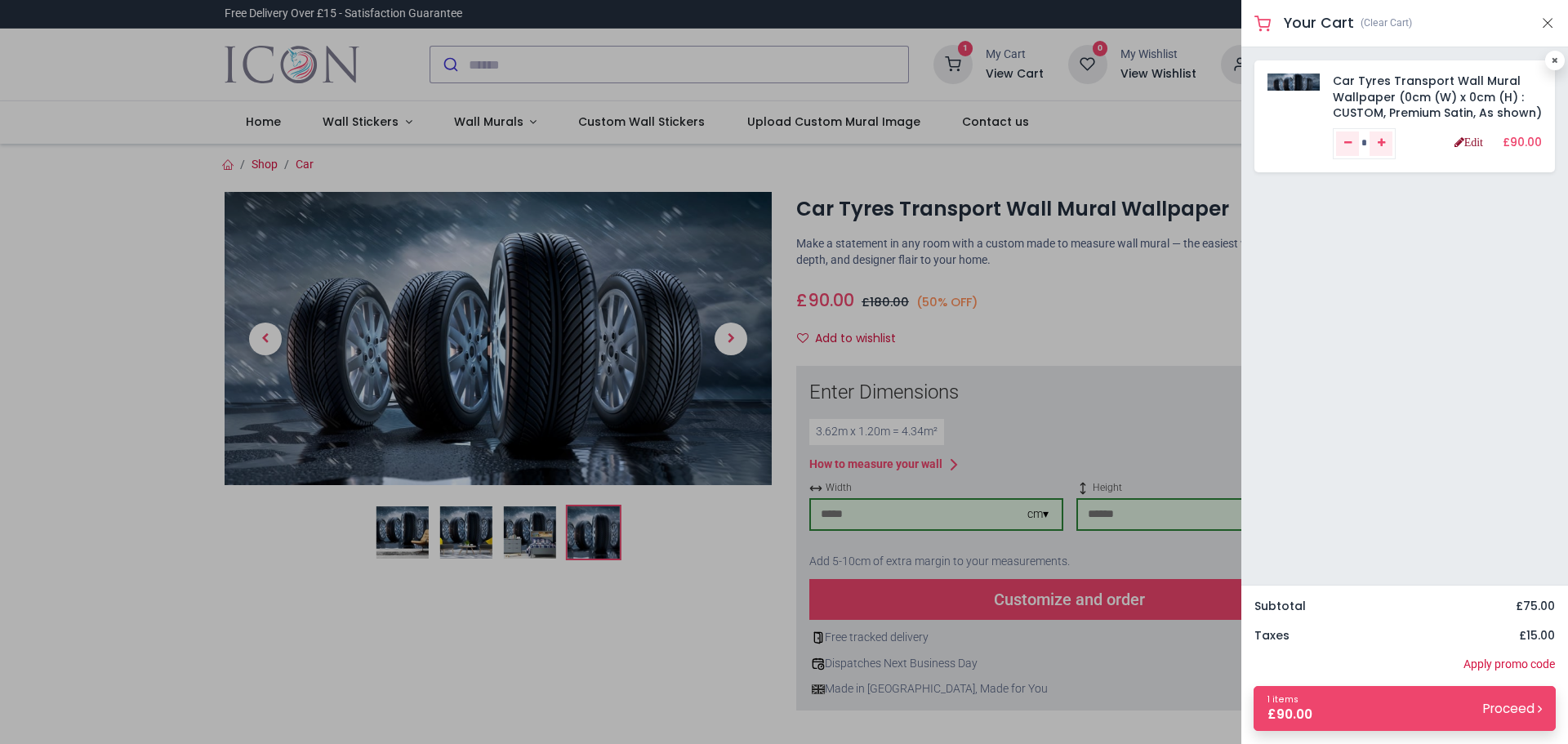
click at [1460, 143] on link "Edit" at bounding box center [1468, 142] width 29 height 11
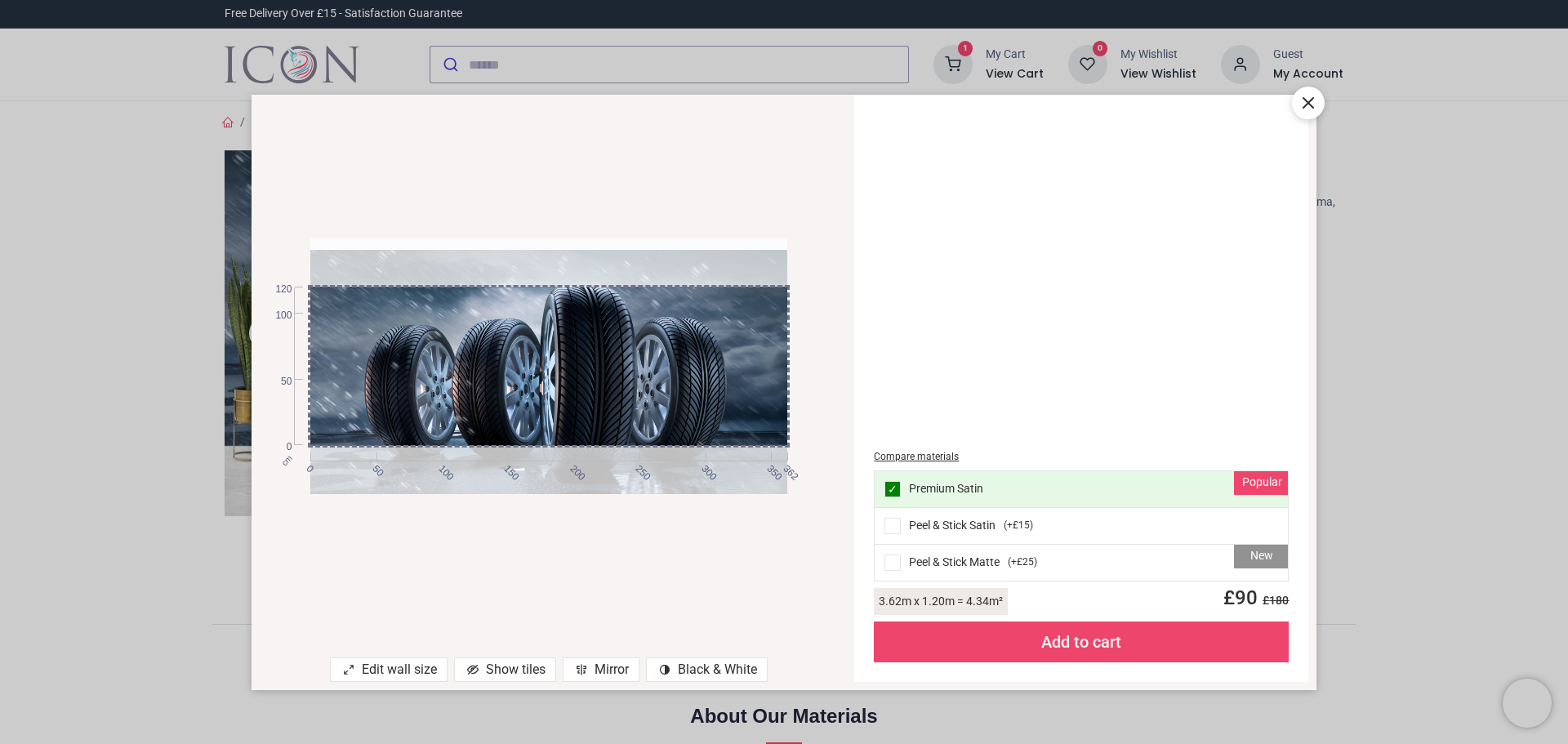
click at [389, 670] on div "Edit wall size" at bounding box center [388, 669] width 118 height 24
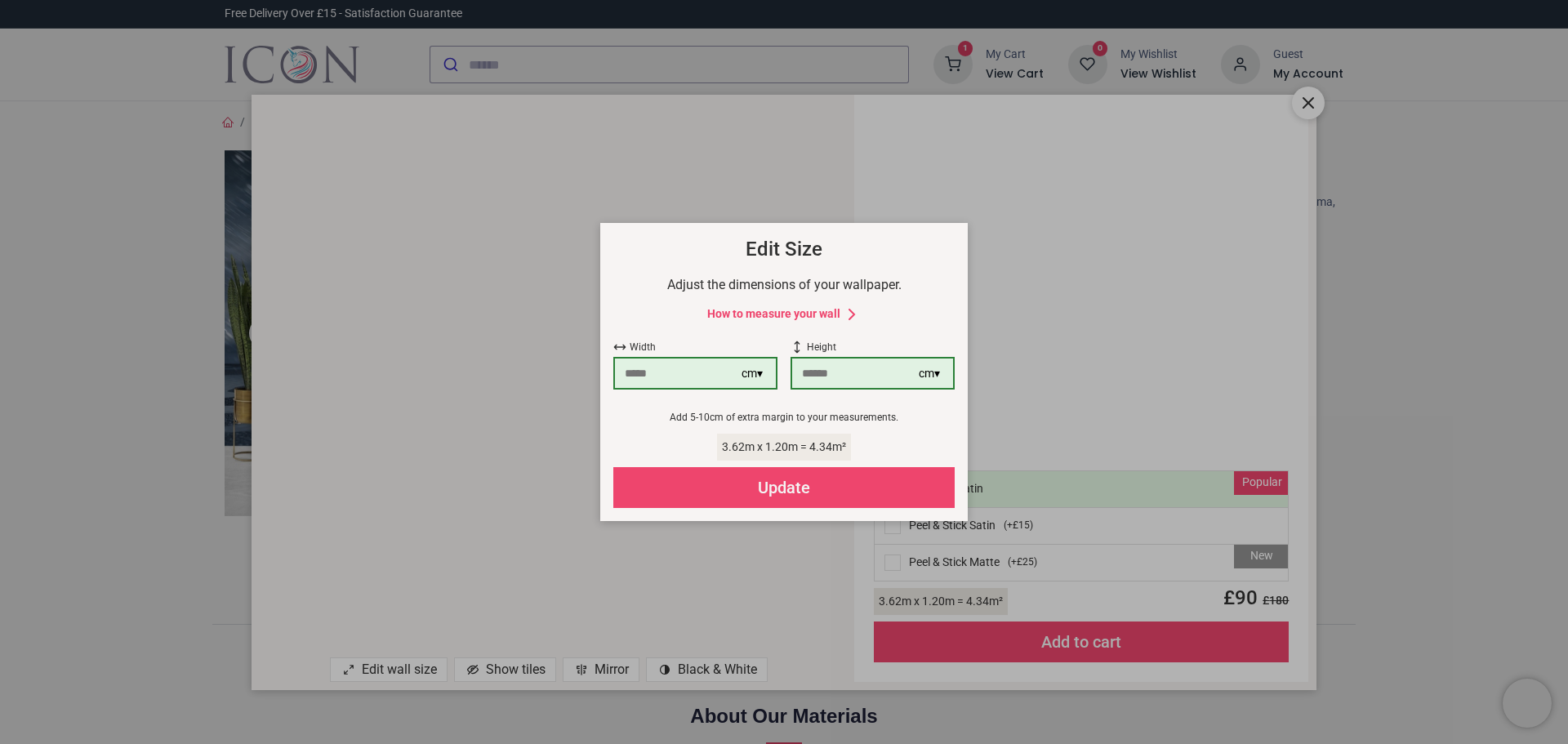
click at [837, 375] on input "***" at bounding box center [855, 373] width 127 height 30
type input "***"
click at [795, 490] on div "Update" at bounding box center [784, 488] width 342 height 41
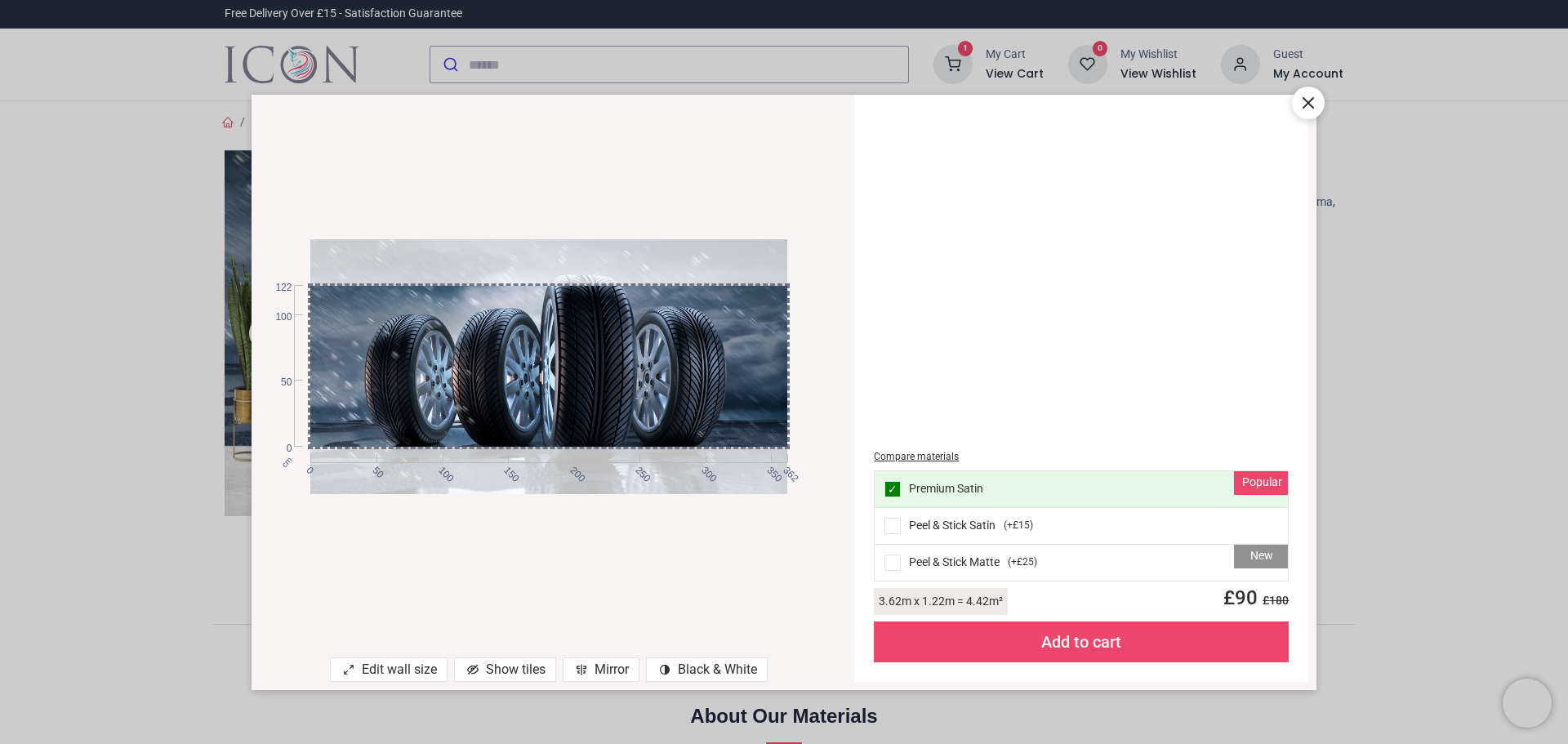
drag, startPoint x: 620, startPoint y: 410, endPoint x: 630, endPoint y: 411, distance: 10.0
click at [630, 411] on div at bounding box center [548, 367] width 476 height 255
click at [665, 573] on div "cm 0 50 100 150 200 250 300 350 362 0 50 100 122" at bounding box center [549, 366] width 595 height 510
click at [1082, 644] on div "Add to cart" at bounding box center [1081, 641] width 415 height 41
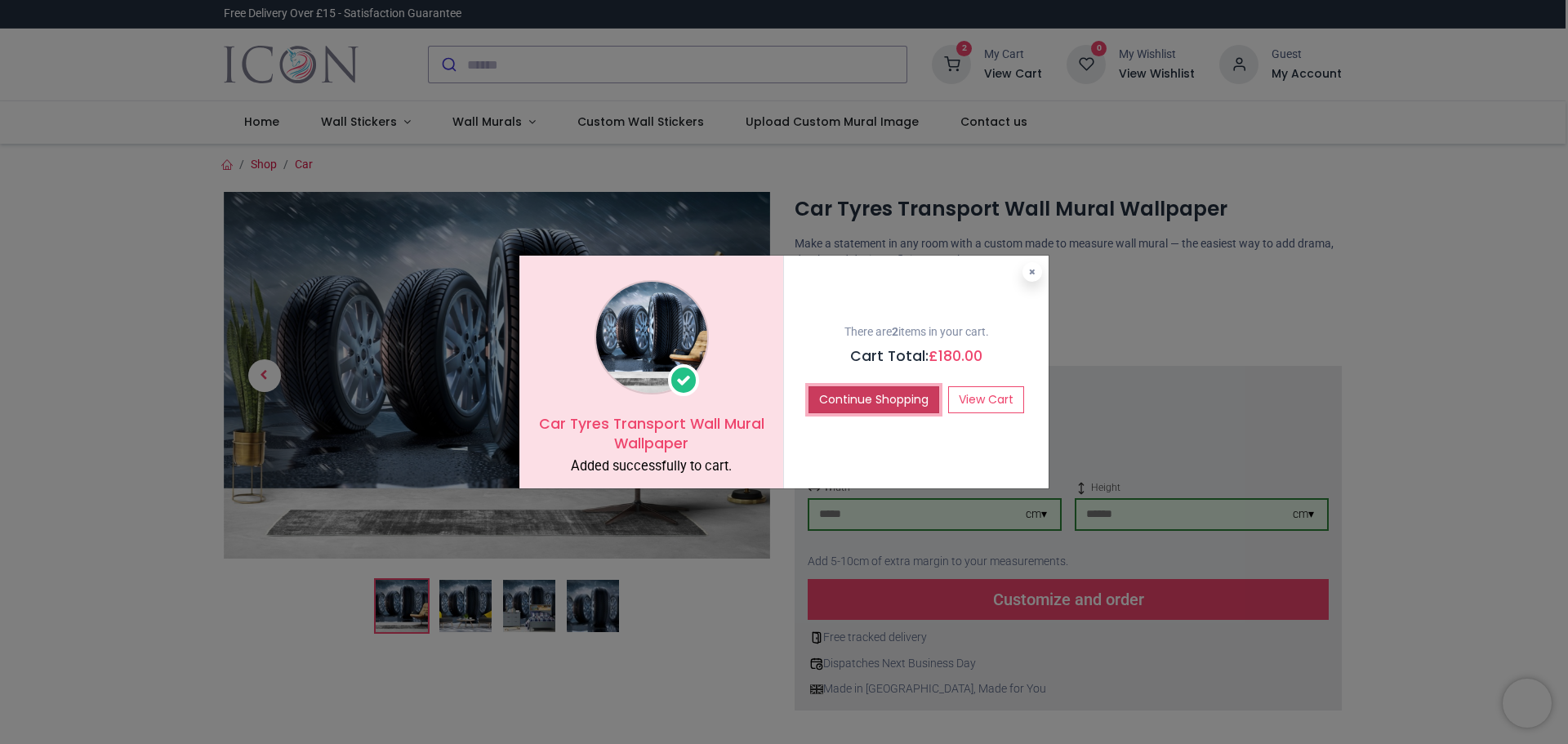
click at [891, 399] on button "Continue Shopping" at bounding box center [874, 400] width 131 height 28
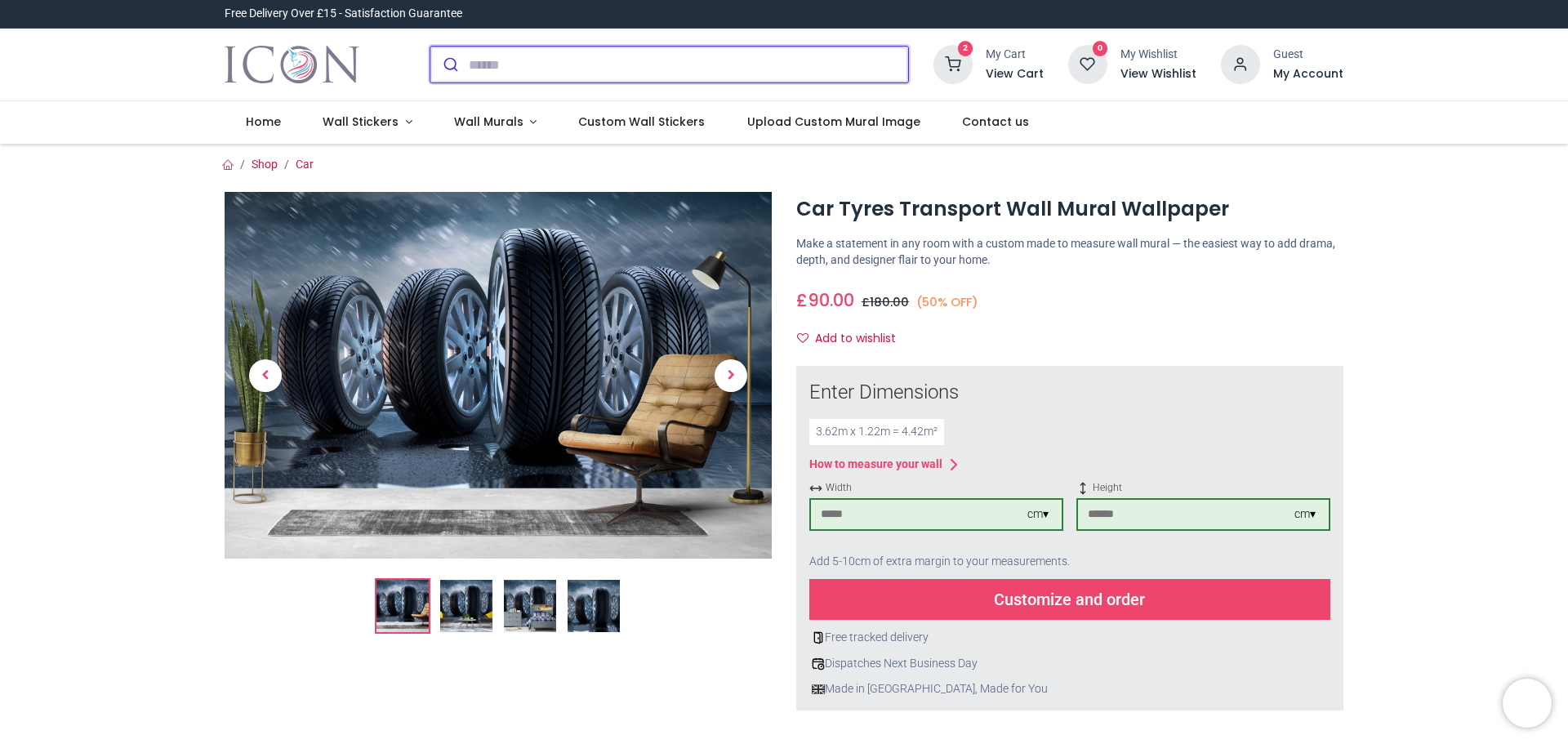
click at [487, 69] on input "search" at bounding box center [688, 64] width 440 height 36
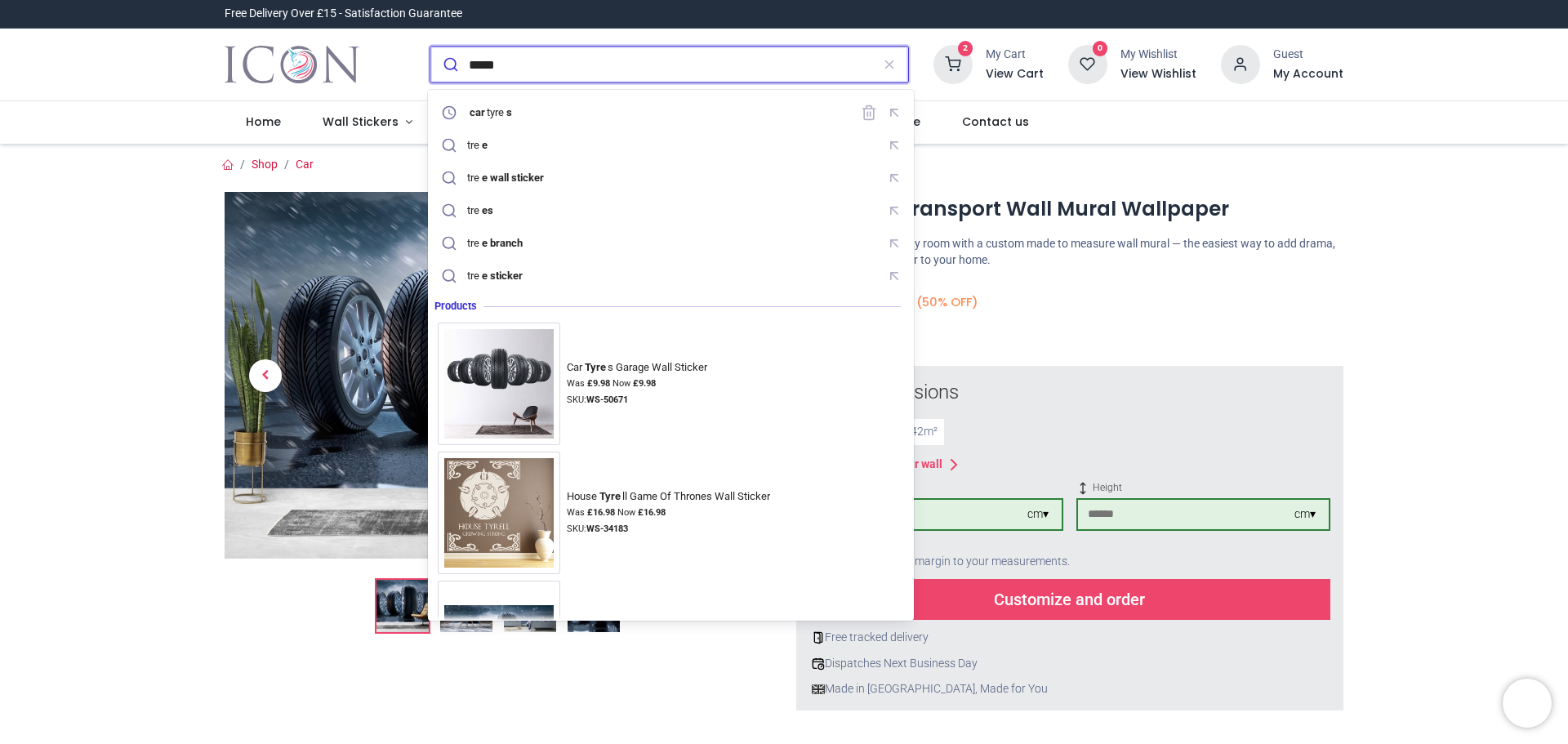
type input "*****"
click at [430, 46] on button "submit" at bounding box center [449, 64] width 38 height 36
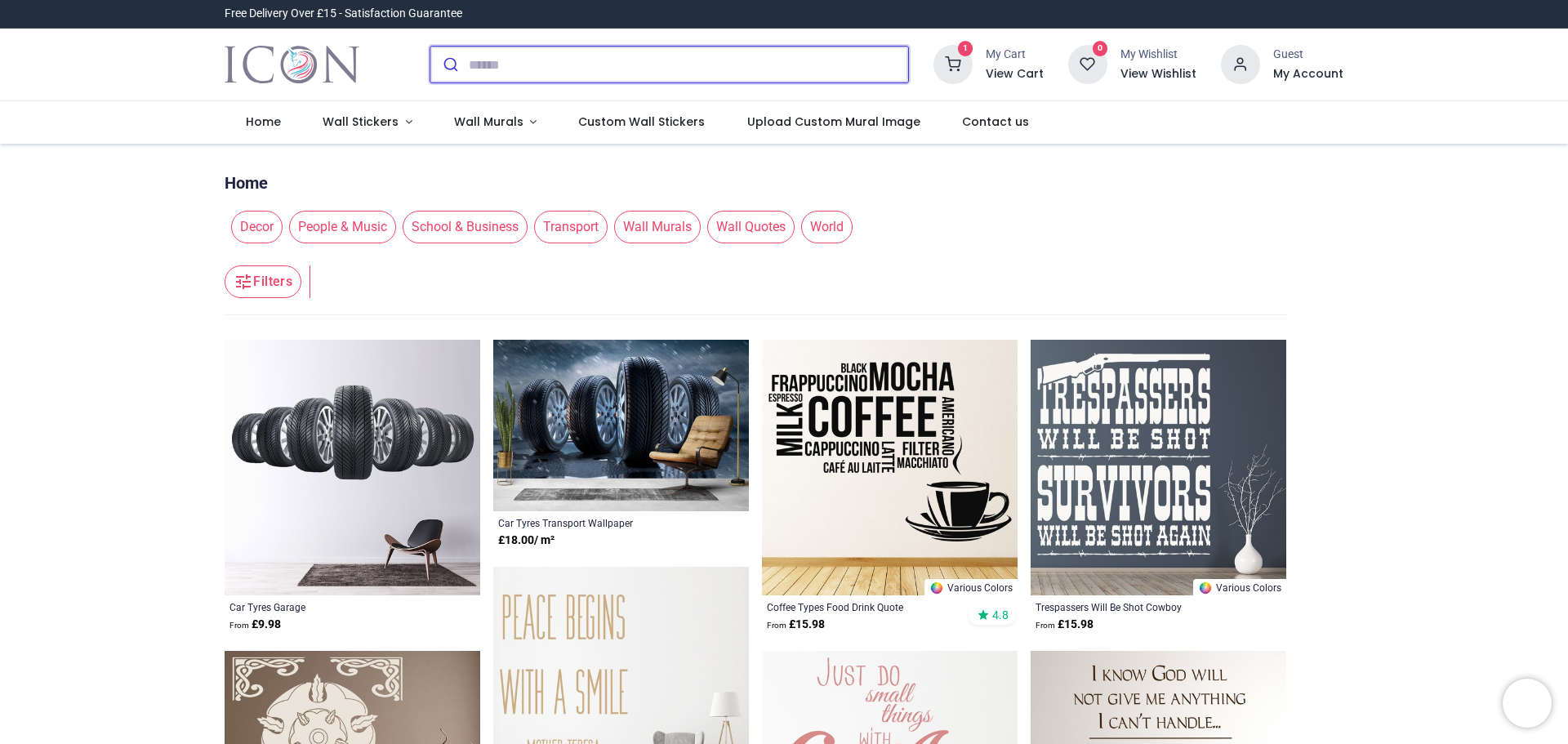
click at [479, 66] on input "search" at bounding box center [688, 64] width 440 height 36
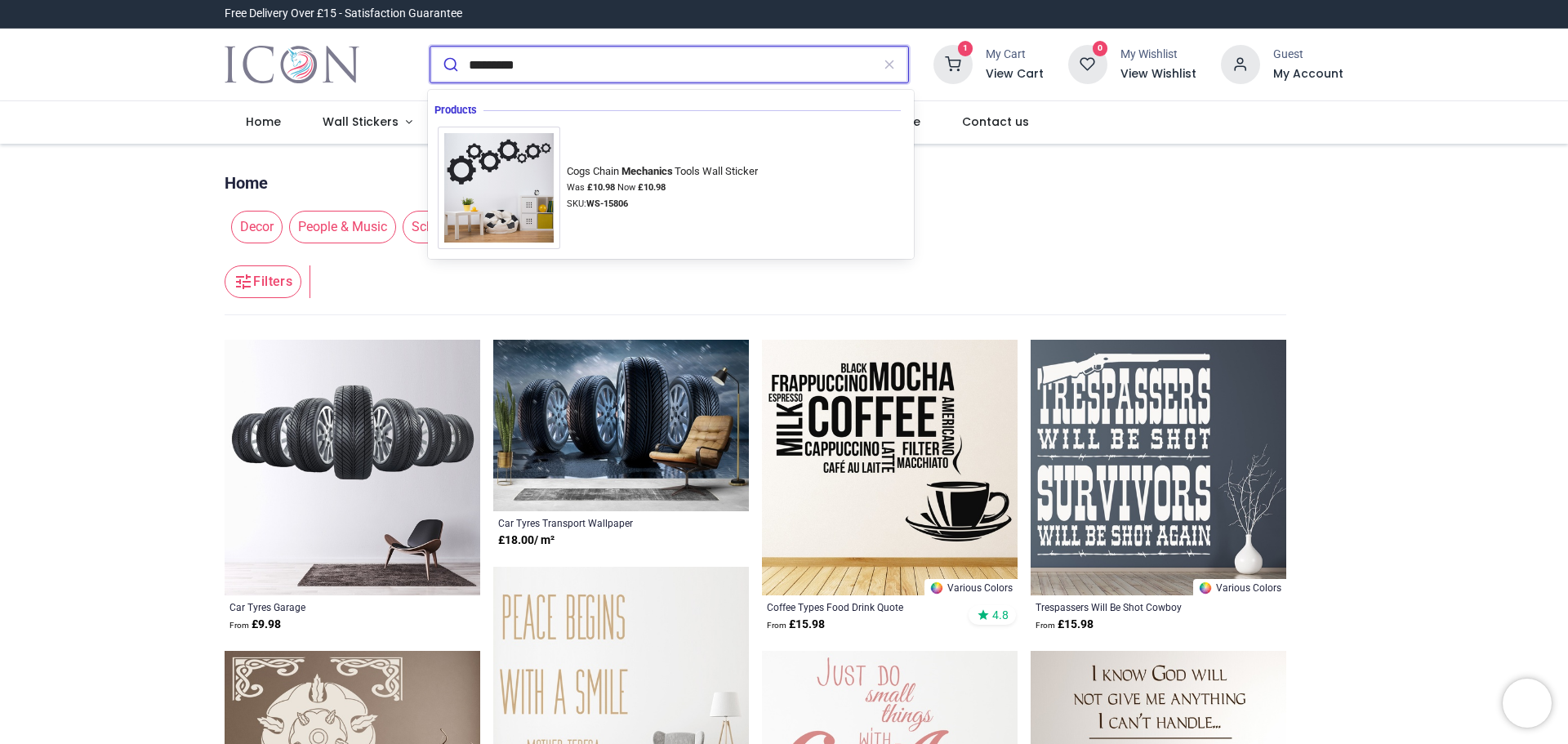
type input "*********"
click at [430, 46] on button "submit" at bounding box center [449, 64] width 38 height 36
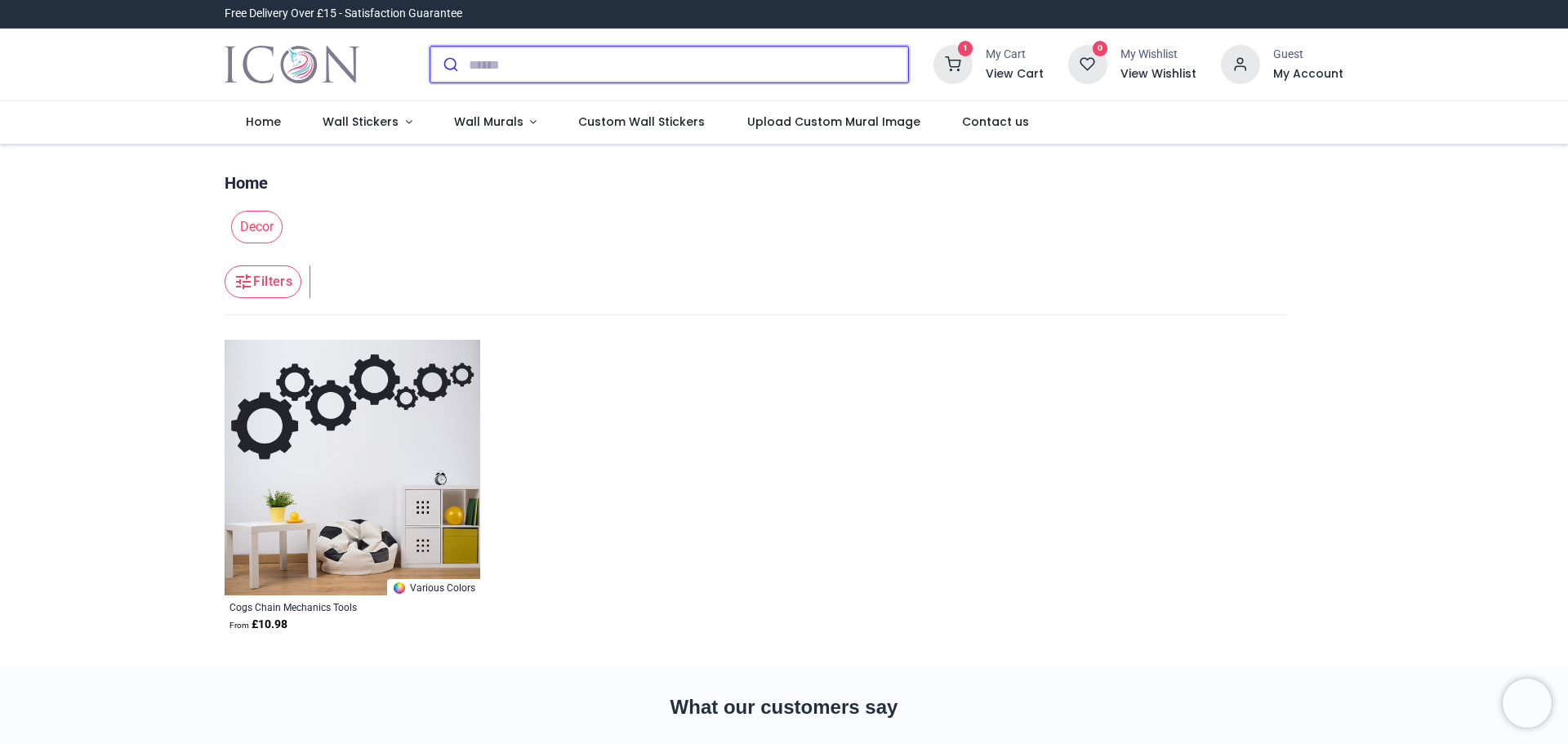
click at [504, 65] on input "search" at bounding box center [688, 64] width 440 height 36
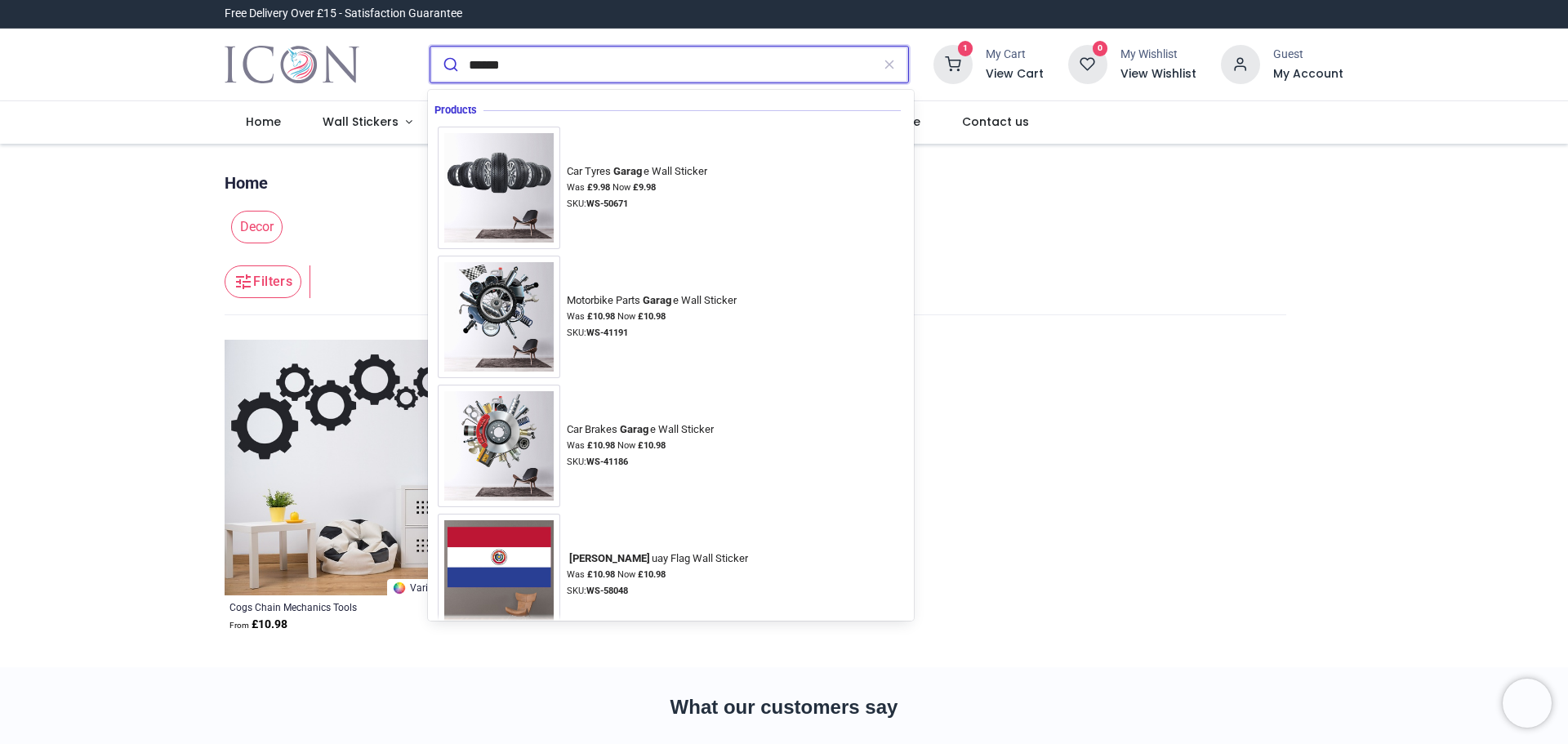
type input "******"
click at [430, 46] on button "submit" at bounding box center [449, 64] width 38 height 36
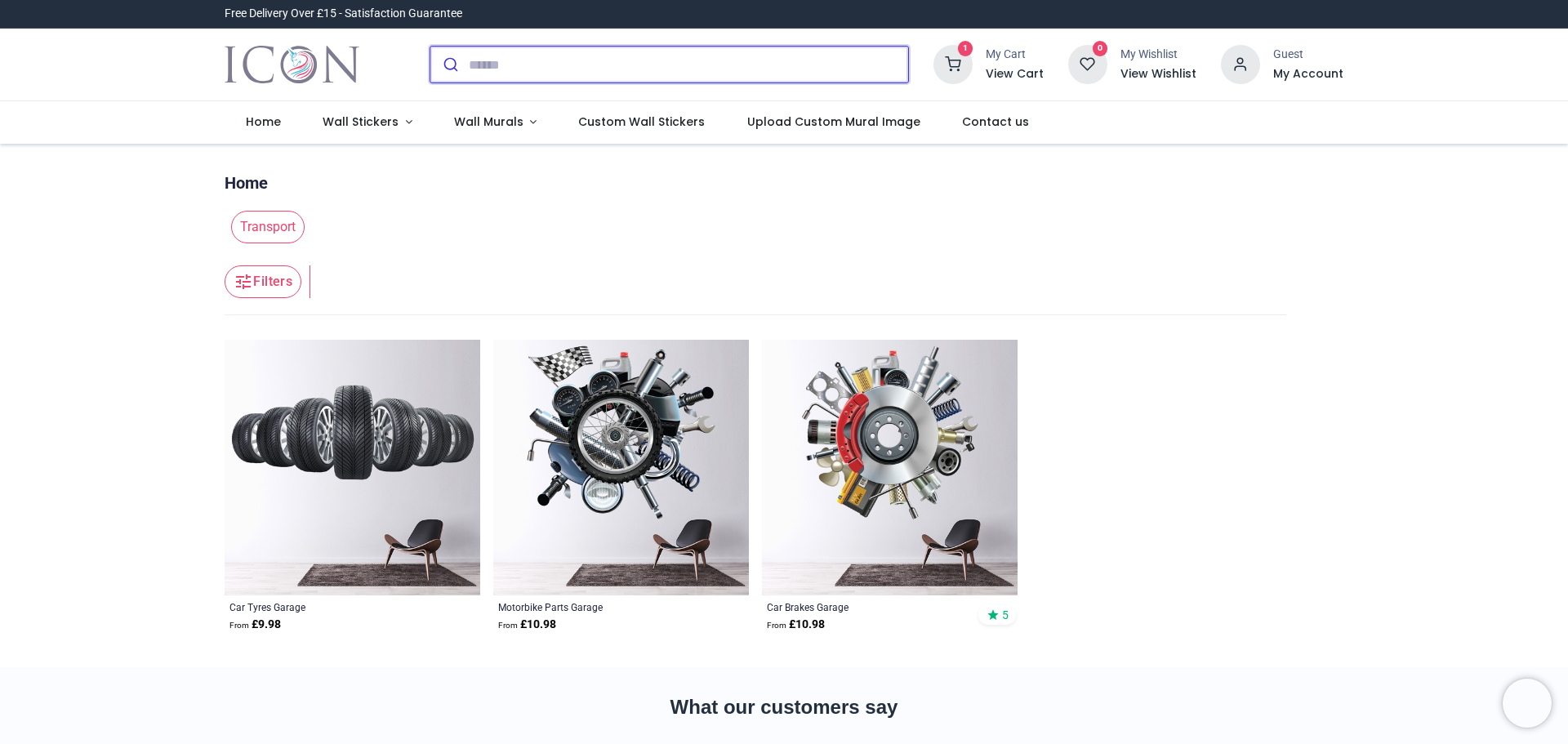
click at [508, 70] on input "search" at bounding box center [688, 64] width 440 height 36
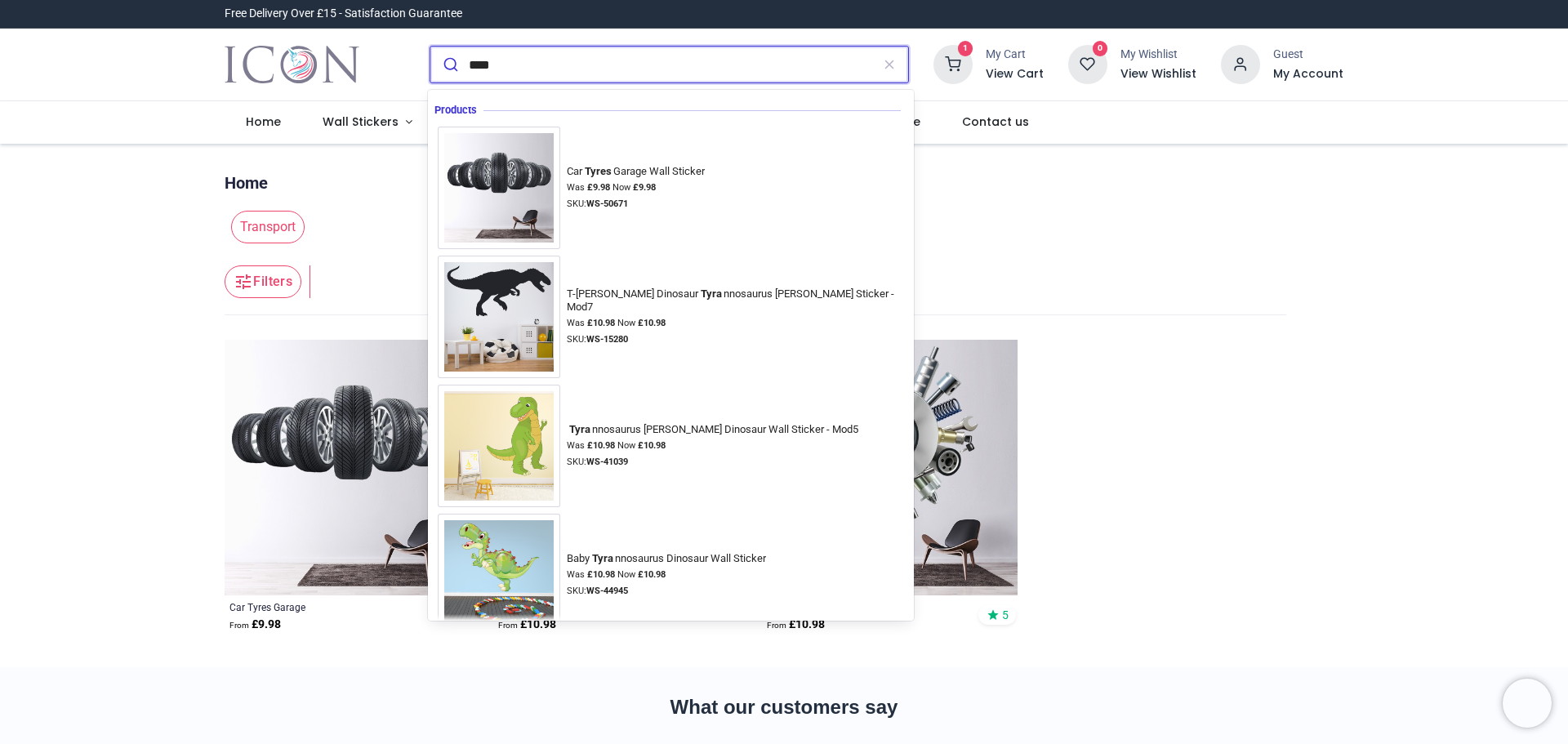
type input "****"
click at [430, 46] on button "submit" at bounding box center [449, 64] width 38 height 36
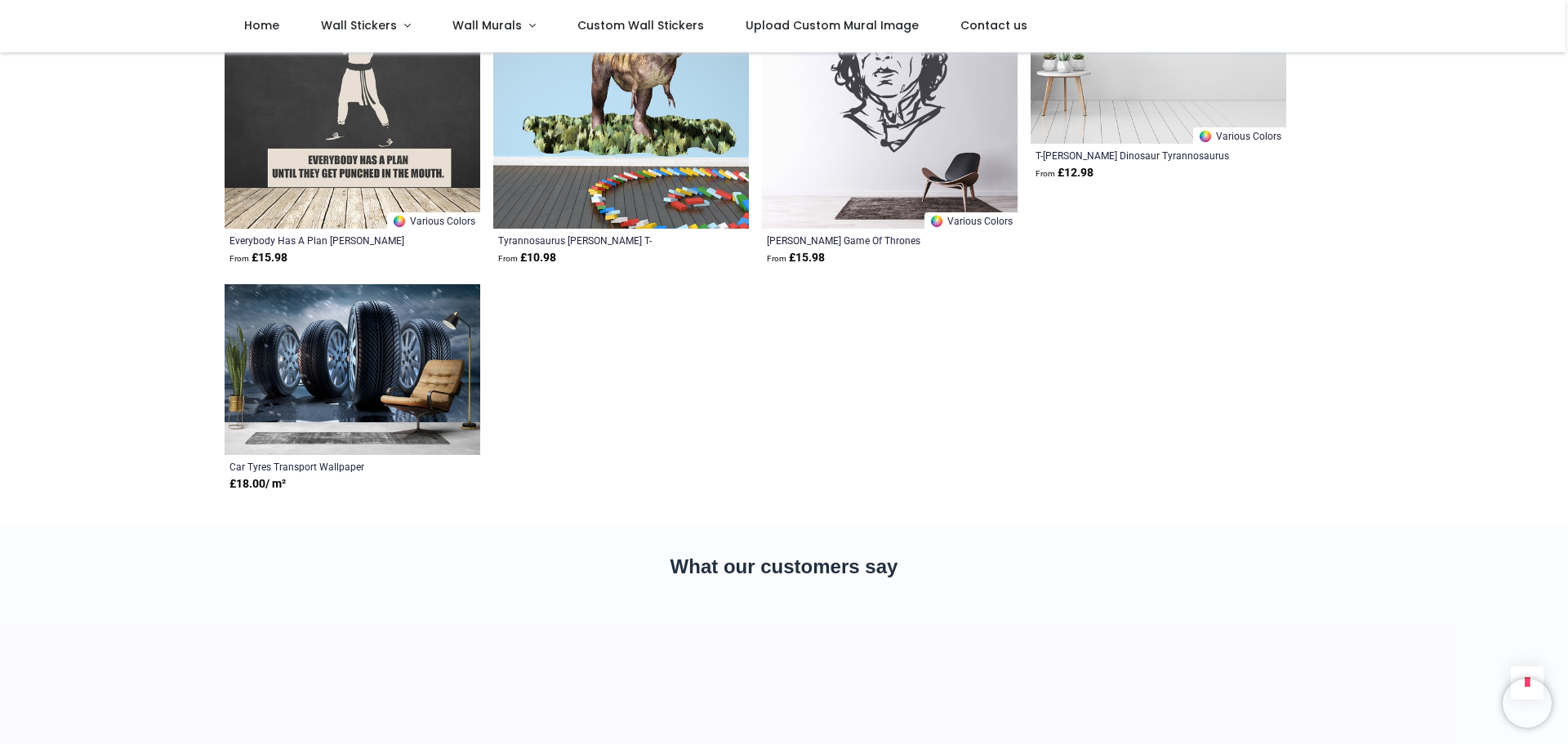
scroll to position [1551, 0]
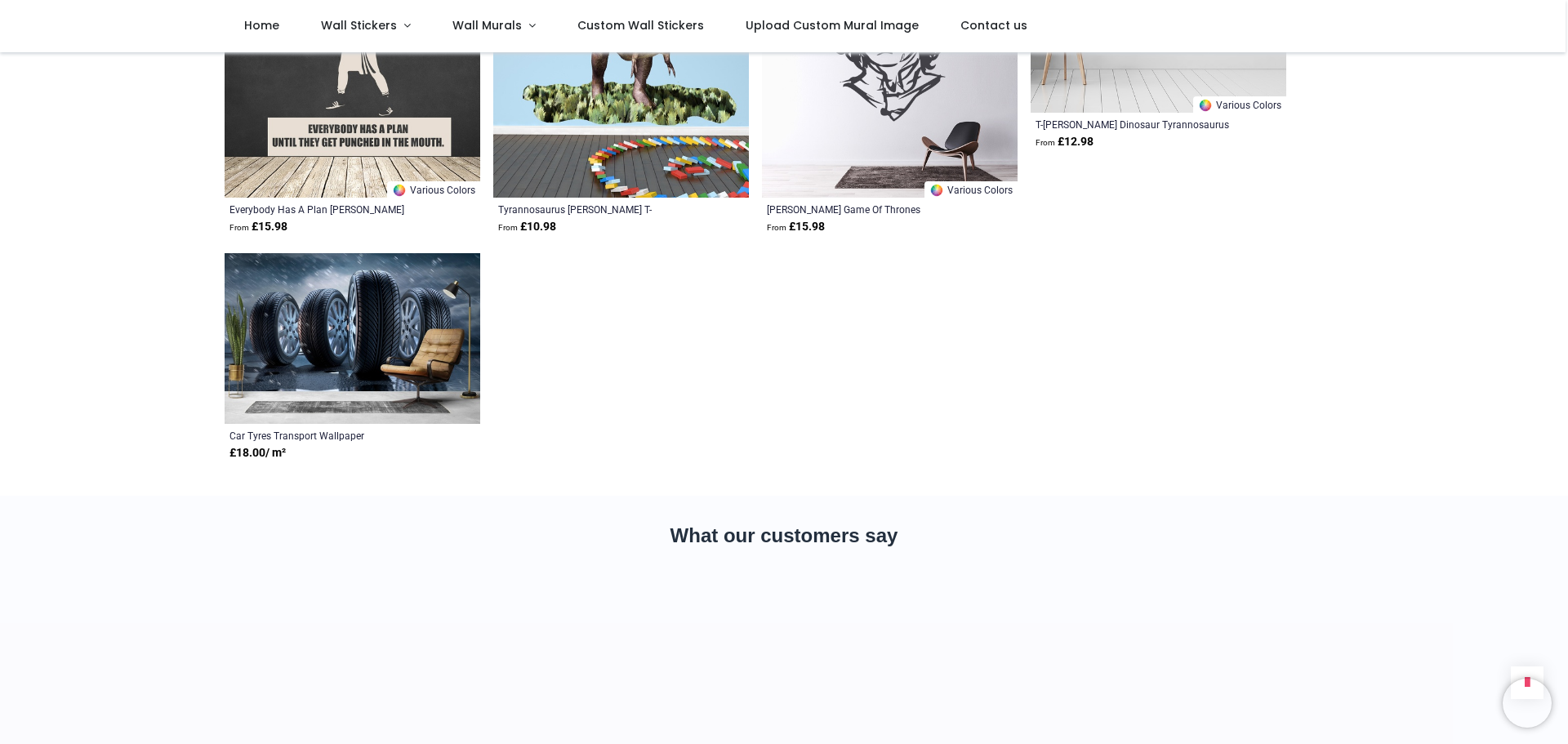
click at [343, 318] on img at bounding box center [353, 339] width 255 height 171
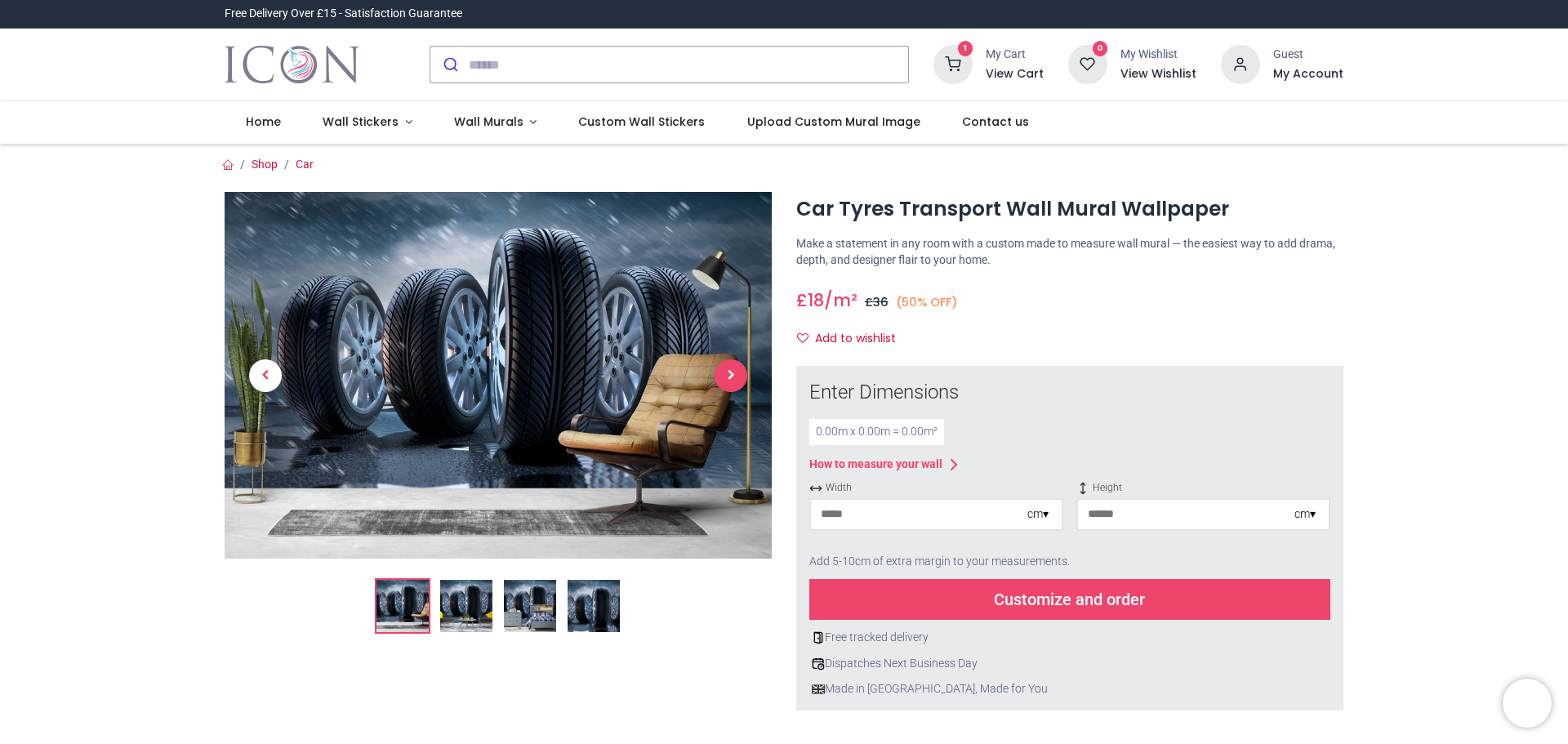
click at [733, 378] on span "Next" at bounding box center [730, 375] width 32 height 32
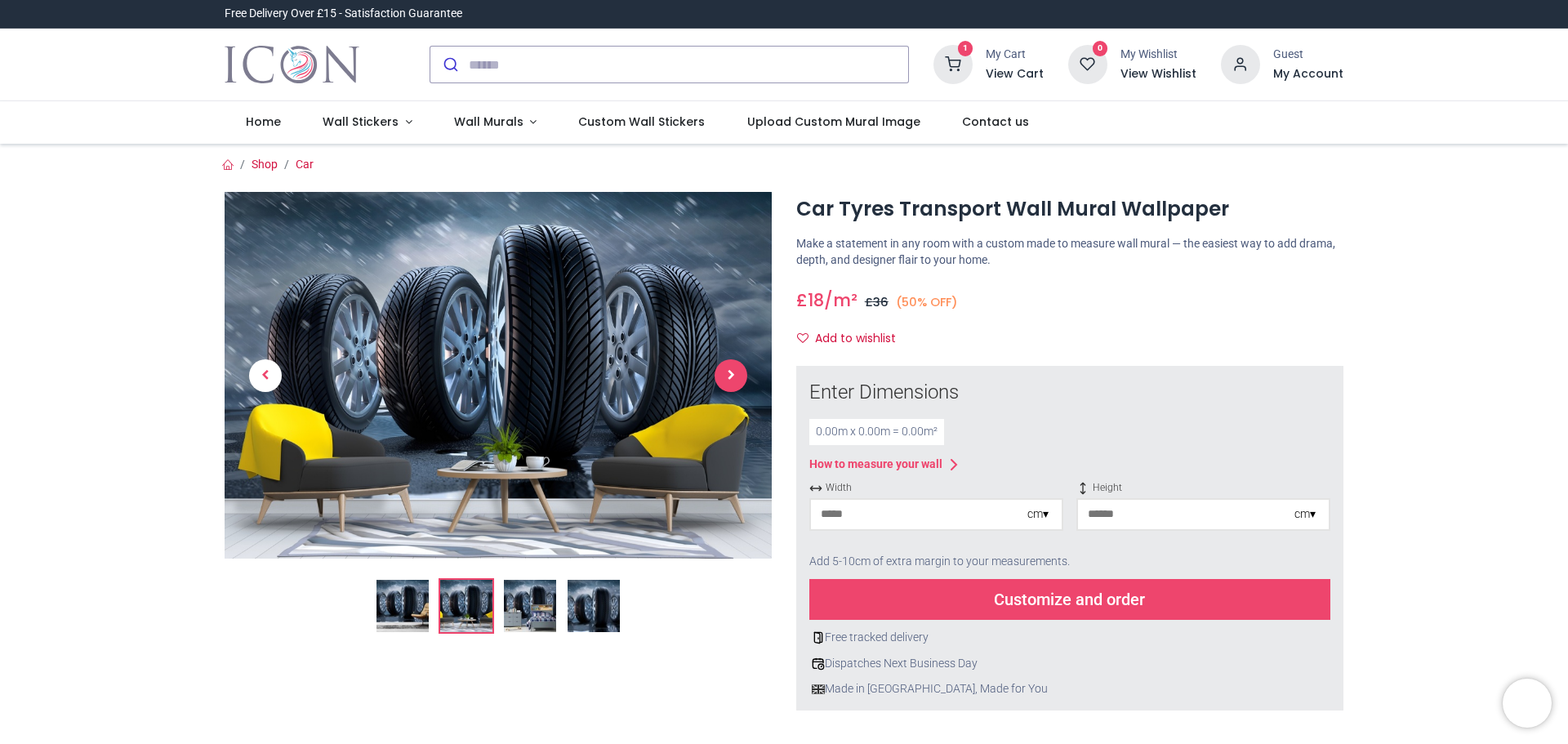
click at [733, 378] on span "Next" at bounding box center [730, 375] width 32 height 32
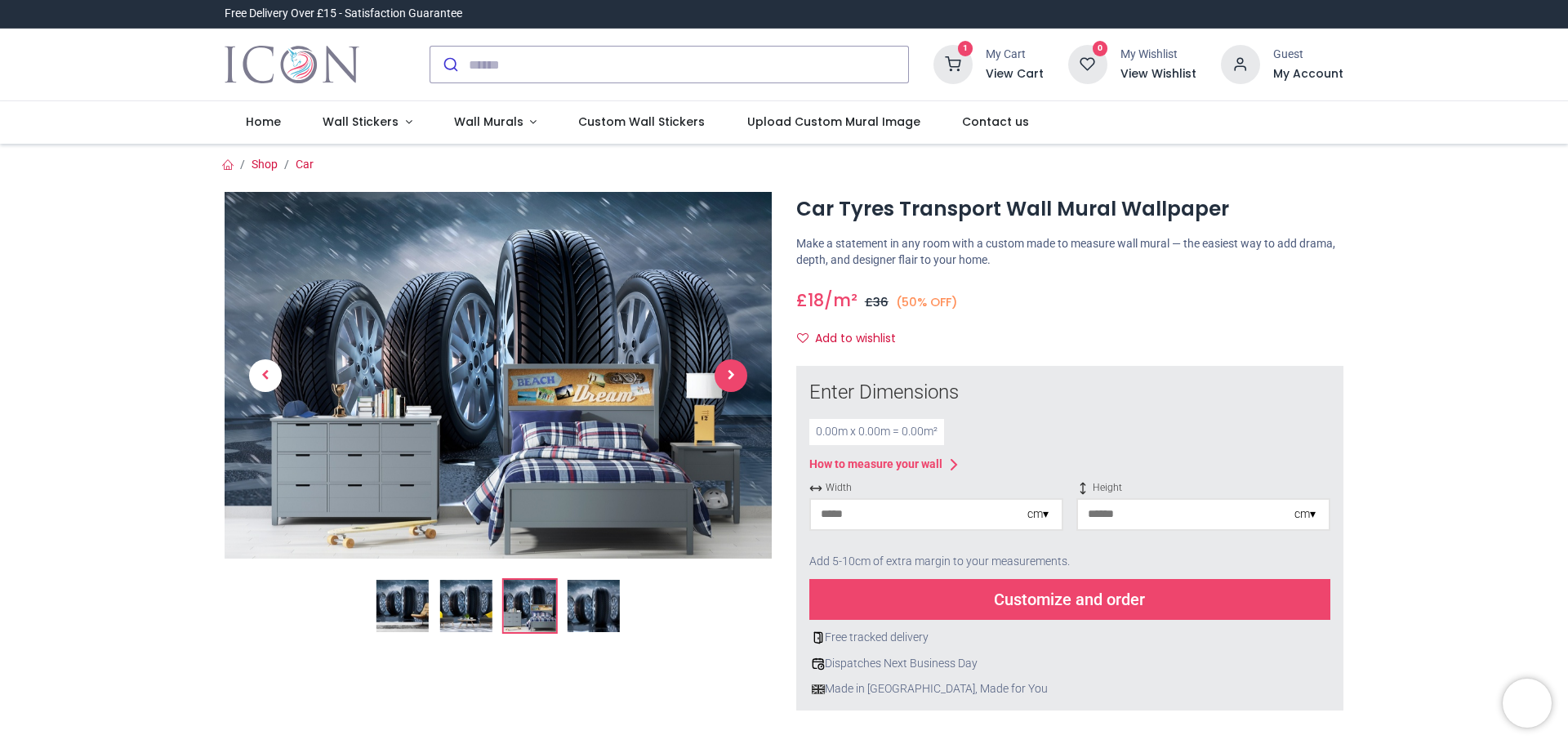
click at [733, 378] on span "Next" at bounding box center [730, 375] width 32 height 32
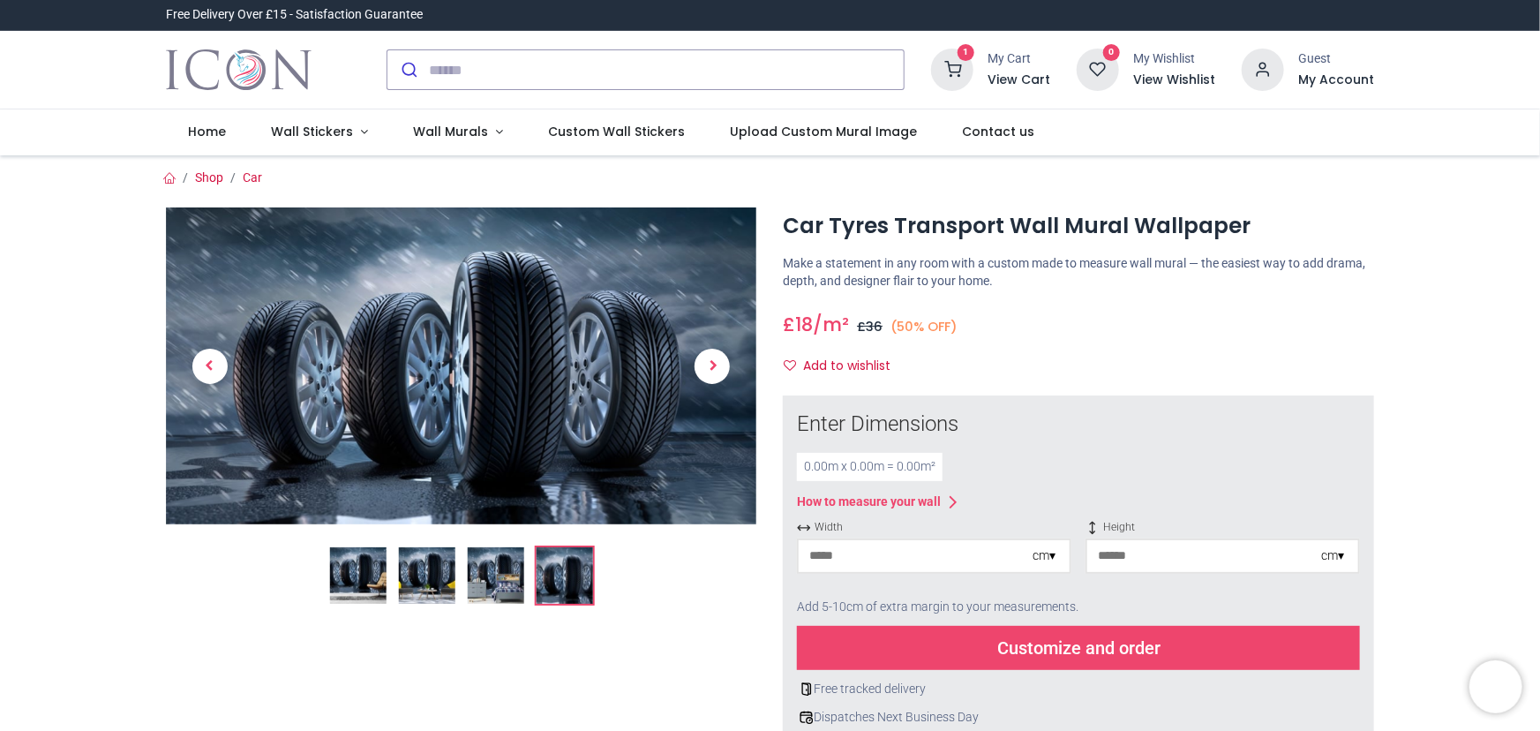
click at [204, 362] on span "Previous" at bounding box center [209, 366] width 35 height 35
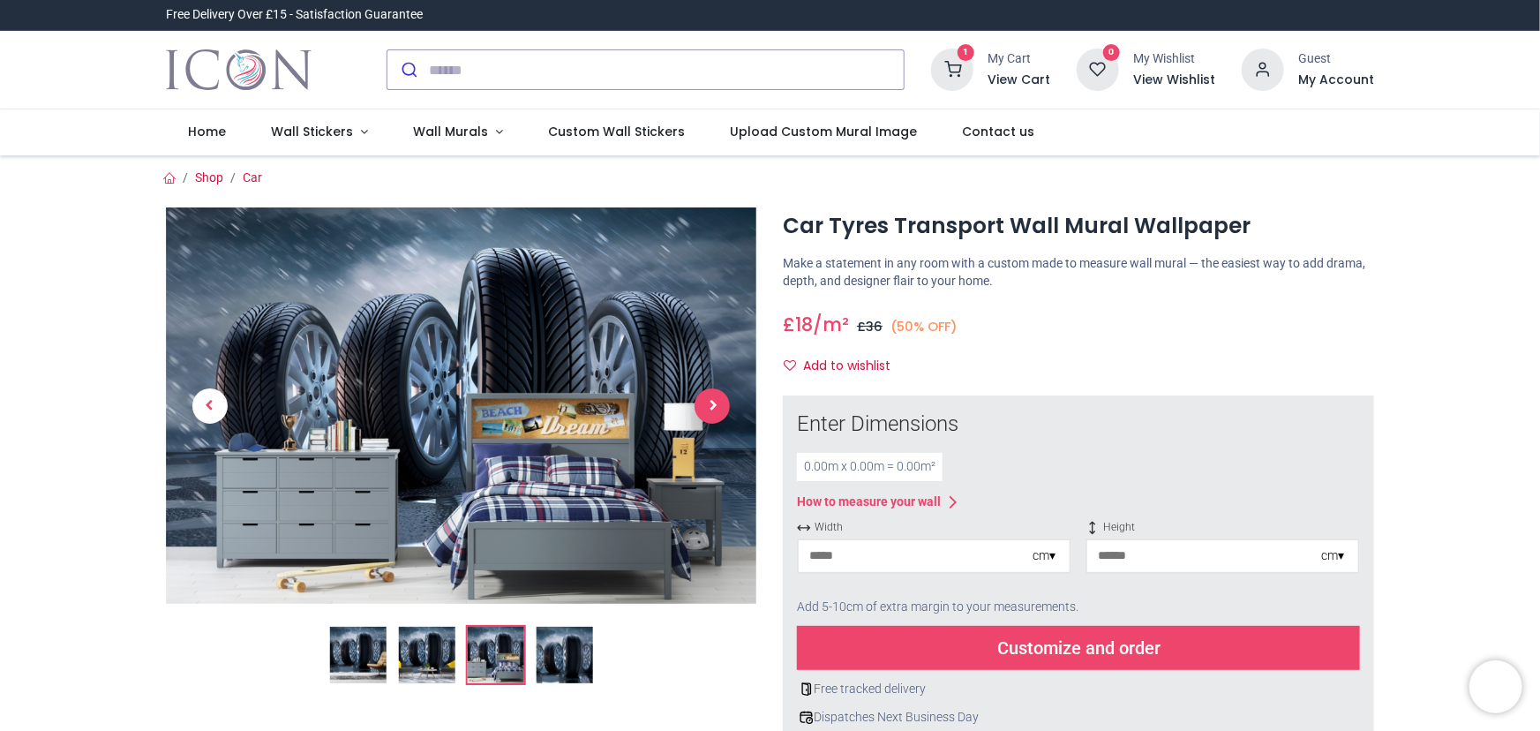
click at [714, 403] on span "Next" at bounding box center [711, 405] width 35 height 35
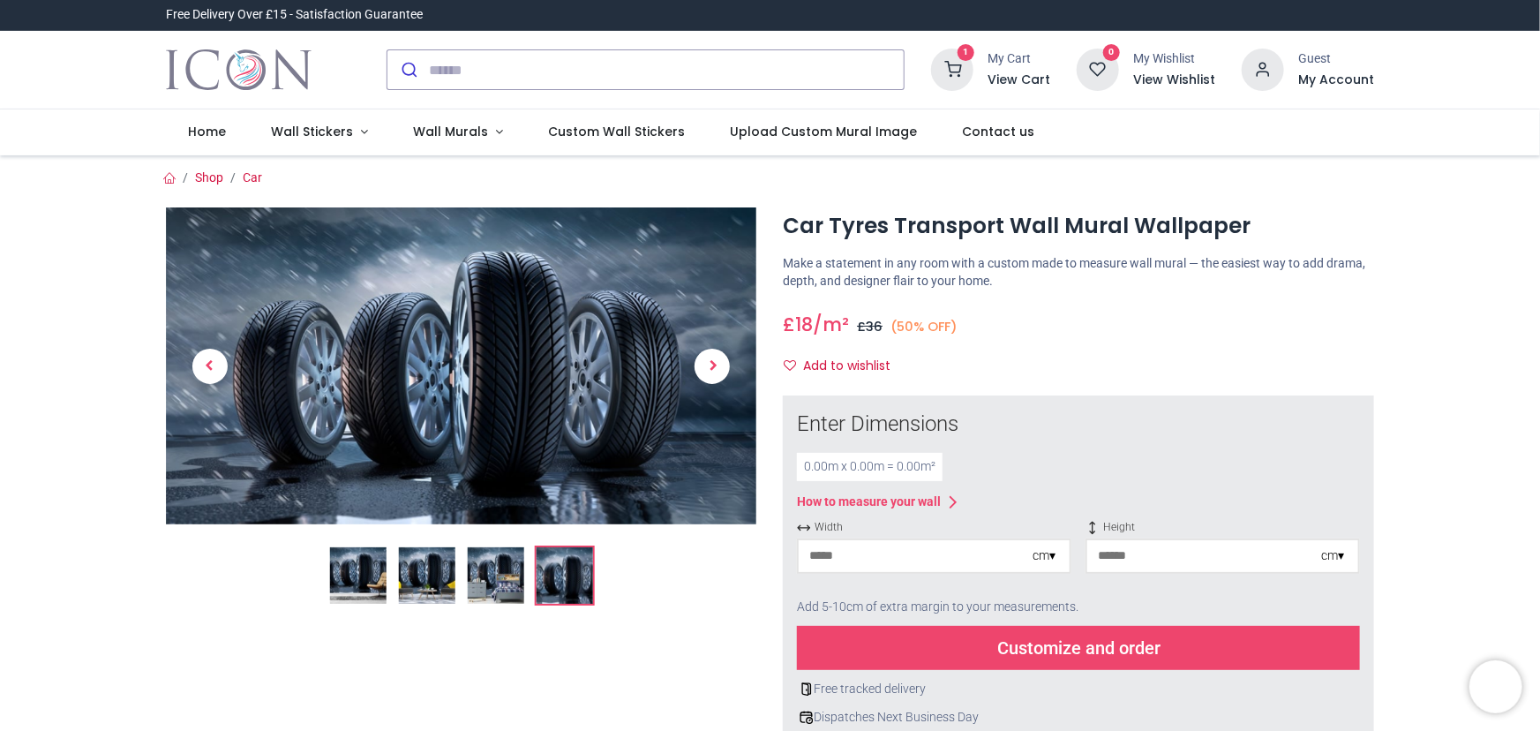
click at [1117, 167] on section "Shop Car 18" at bounding box center [770, 660] width 1235 height 1010
